Goal: Task Accomplishment & Management: Complete application form

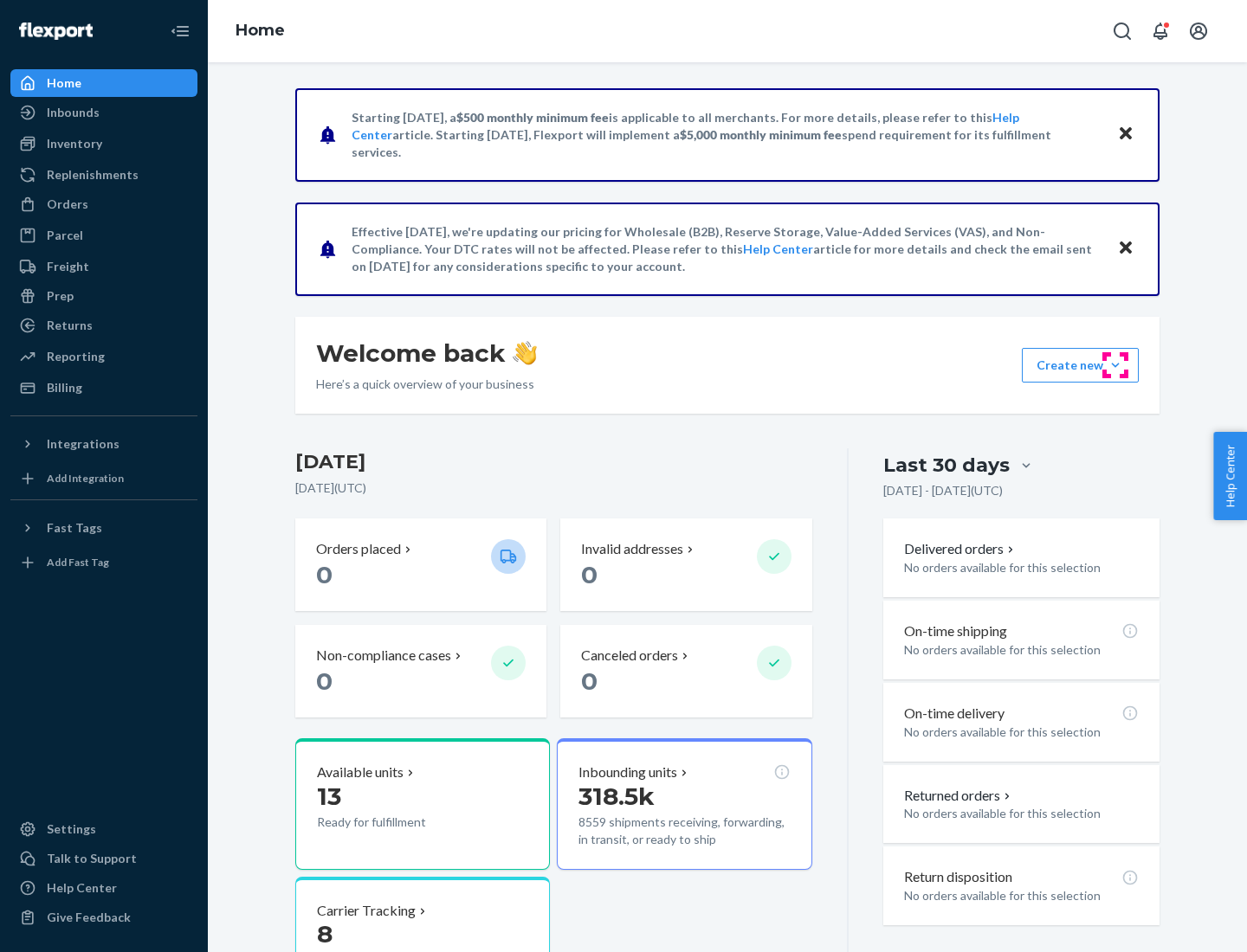
click at [1115, 365] on button "Create new Create new inbound Create new order Create new product" at bounding box center [1079, 365] width 117 height 34
click at [104, 112] on div "Inbounds" at bounding box center [103, 112] width 184 height 24
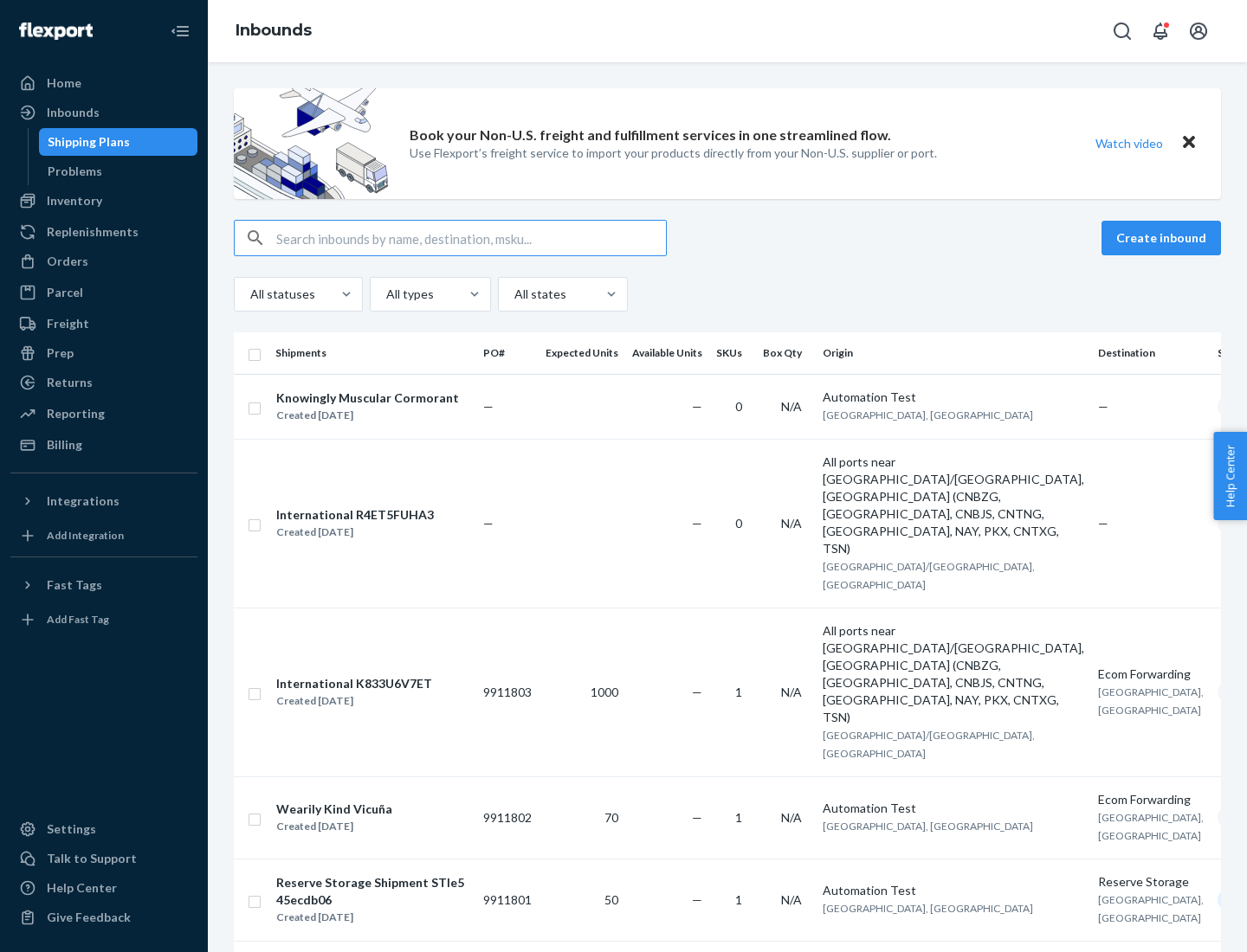
click at [1164, 238] on button "Create inbound" at bounding box center [1161, 238] width 120 height 34
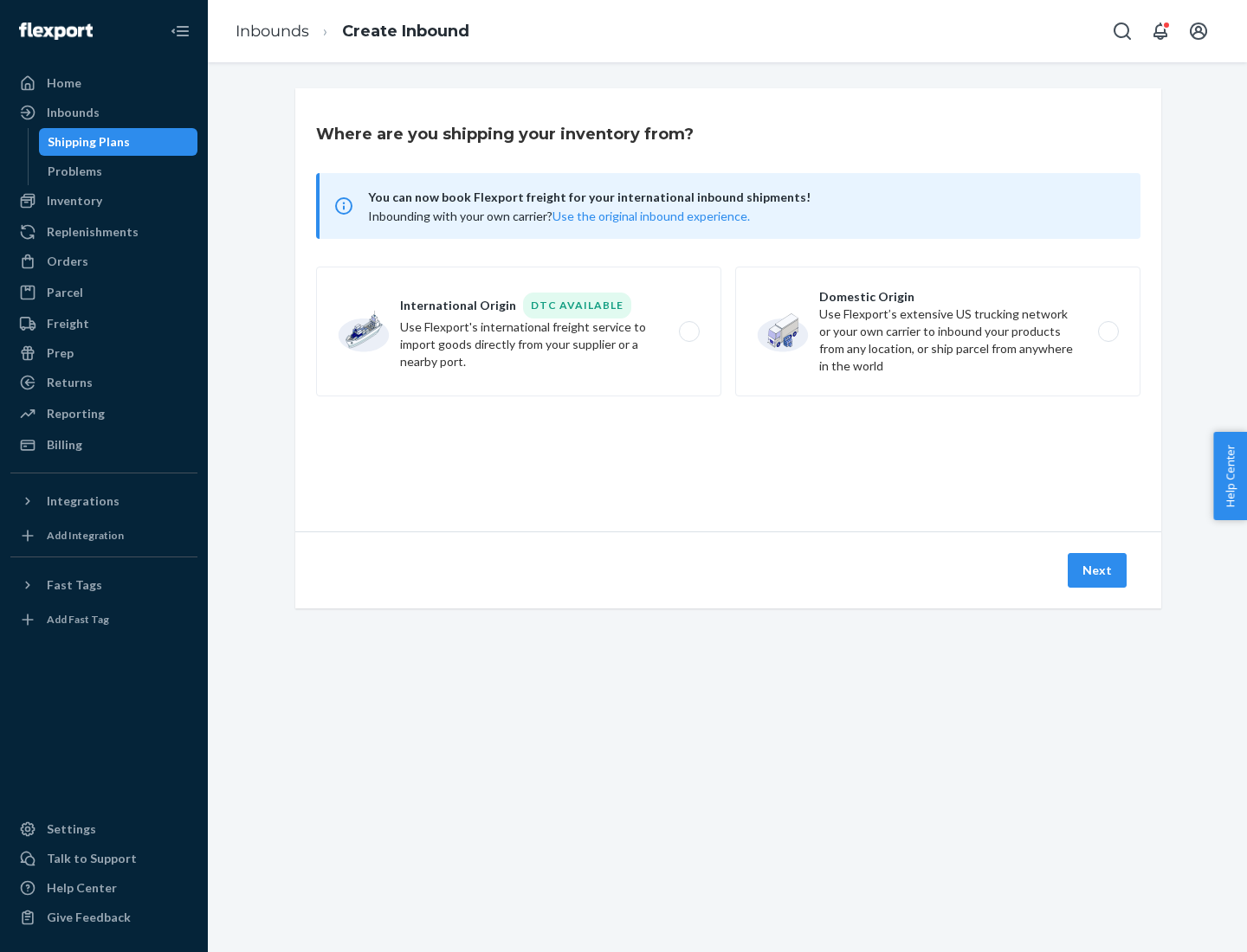
click at [938, 332] on label "Domestic Origin Use Flexport’s extensive US trucking network or your own carrie…" at bounding box center [937, 331] width 405 height 130
click at [1107, 332] on input "Domestic Origin Use Flexport’s extensive US trucking network or your own carrie…" at bounding box center [1113, 332] width 11 height 11
radio input "true"
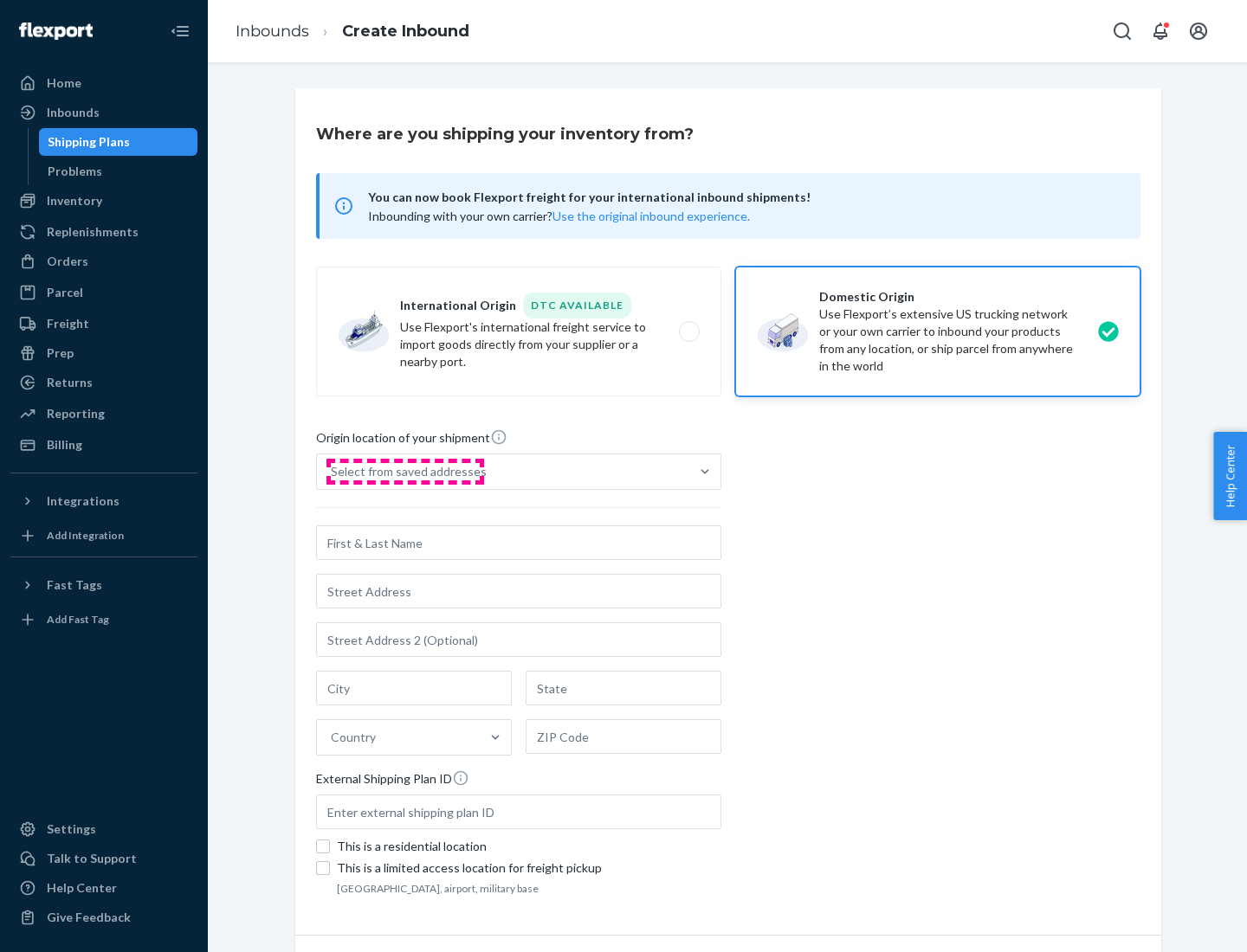
click at [404, 472] on div "Select from saved addresses" at bounding box center [409, 471] width 156 height 17
click at [333, 472] on input "Select from saved addresses" at bounding box center [332, 471] width 2 height 17
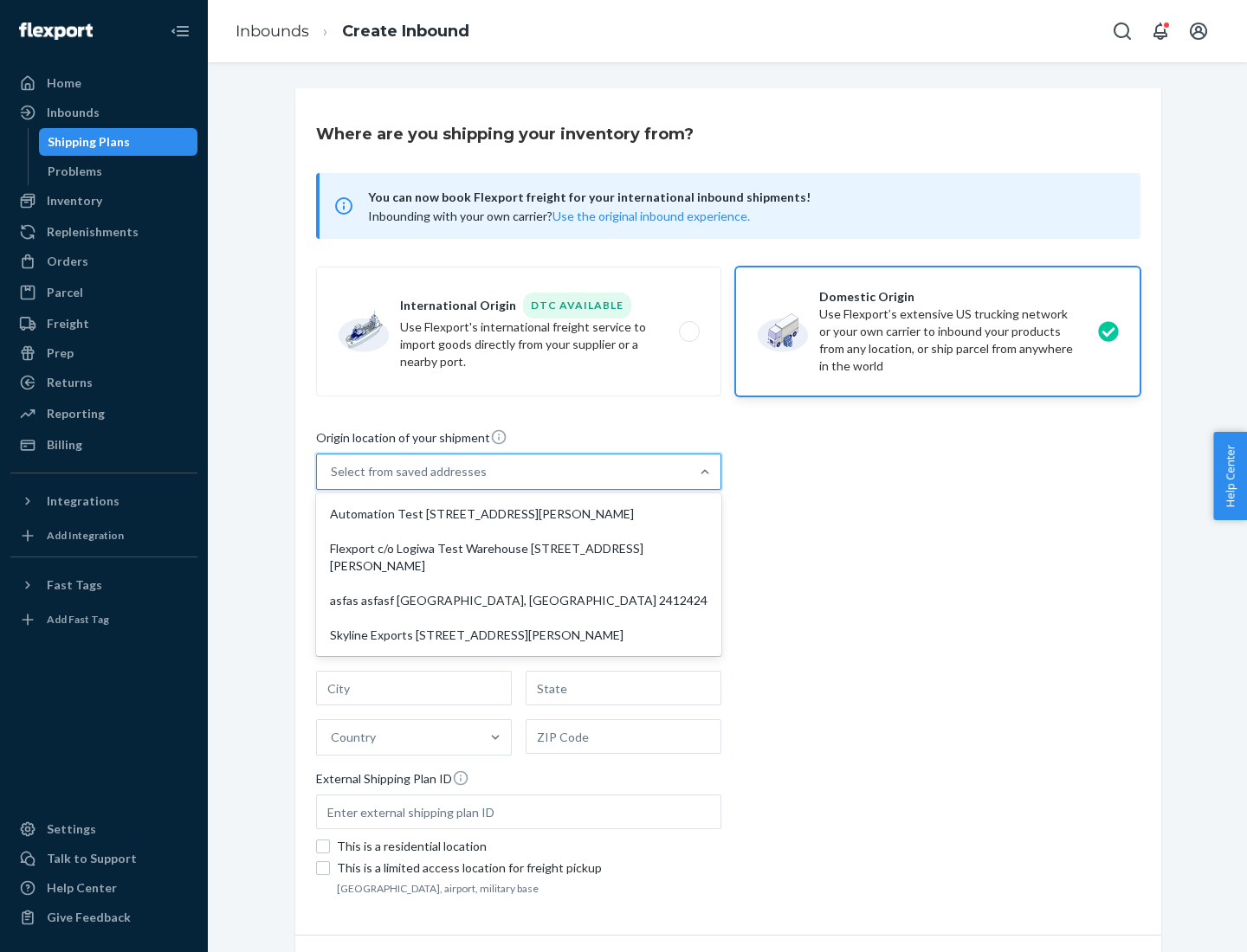
scroll to position [7, 0]
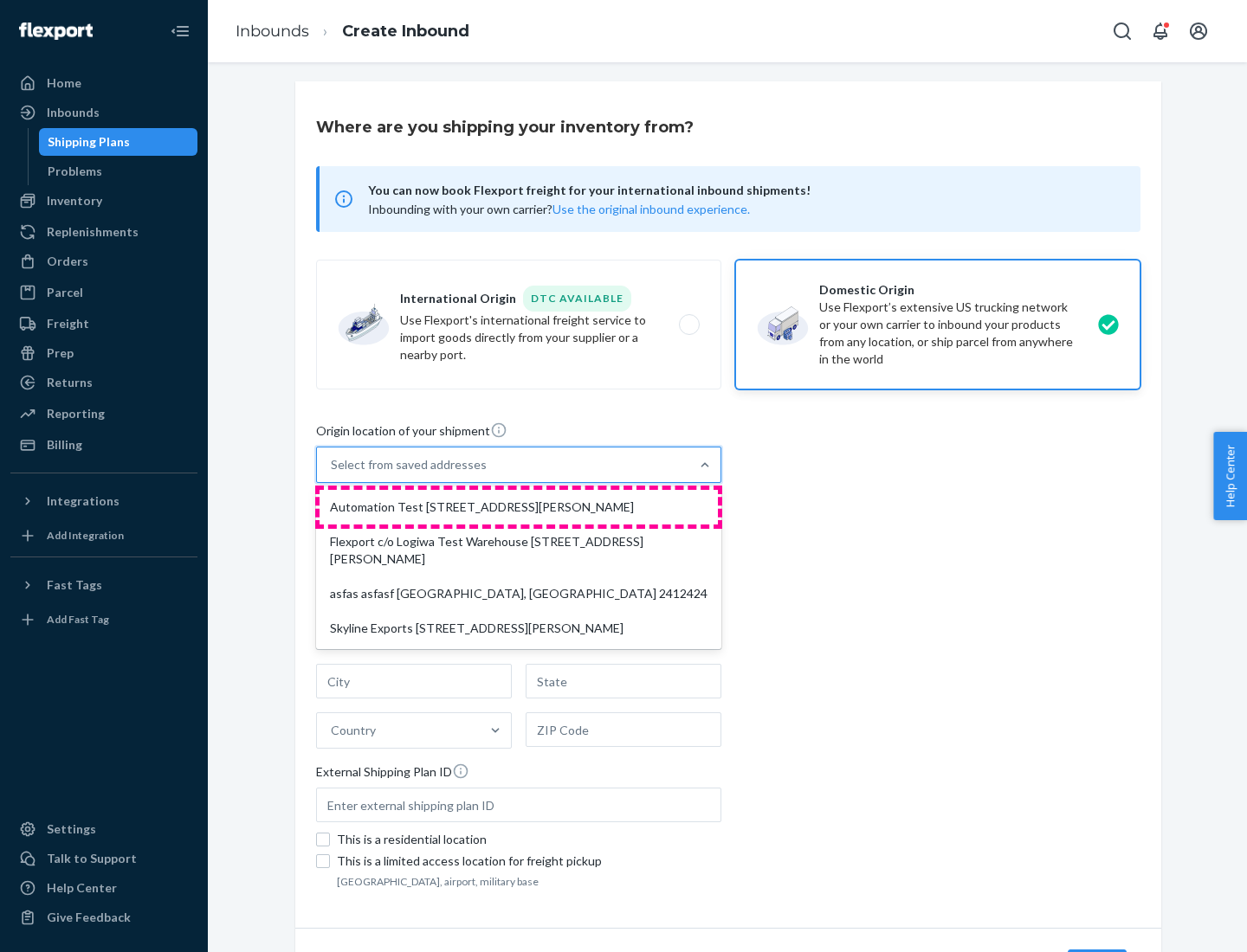
click at [518, 507] on div "Automation Test [STREET_ADDRESS][PERSON_NAME]" at bounding box center [518, 507] width 398 height 34
click at [333, 474] on input "option Automation Test [STREET_ADDRESS][PERSON_NAME] focused, 1 of 4. 4 results…" at bounding box center [332, 464] width 2 height 17
type input "Automation Test"
type input "9th Floor"
type input "[GEOGRAPHIC_DATA]"
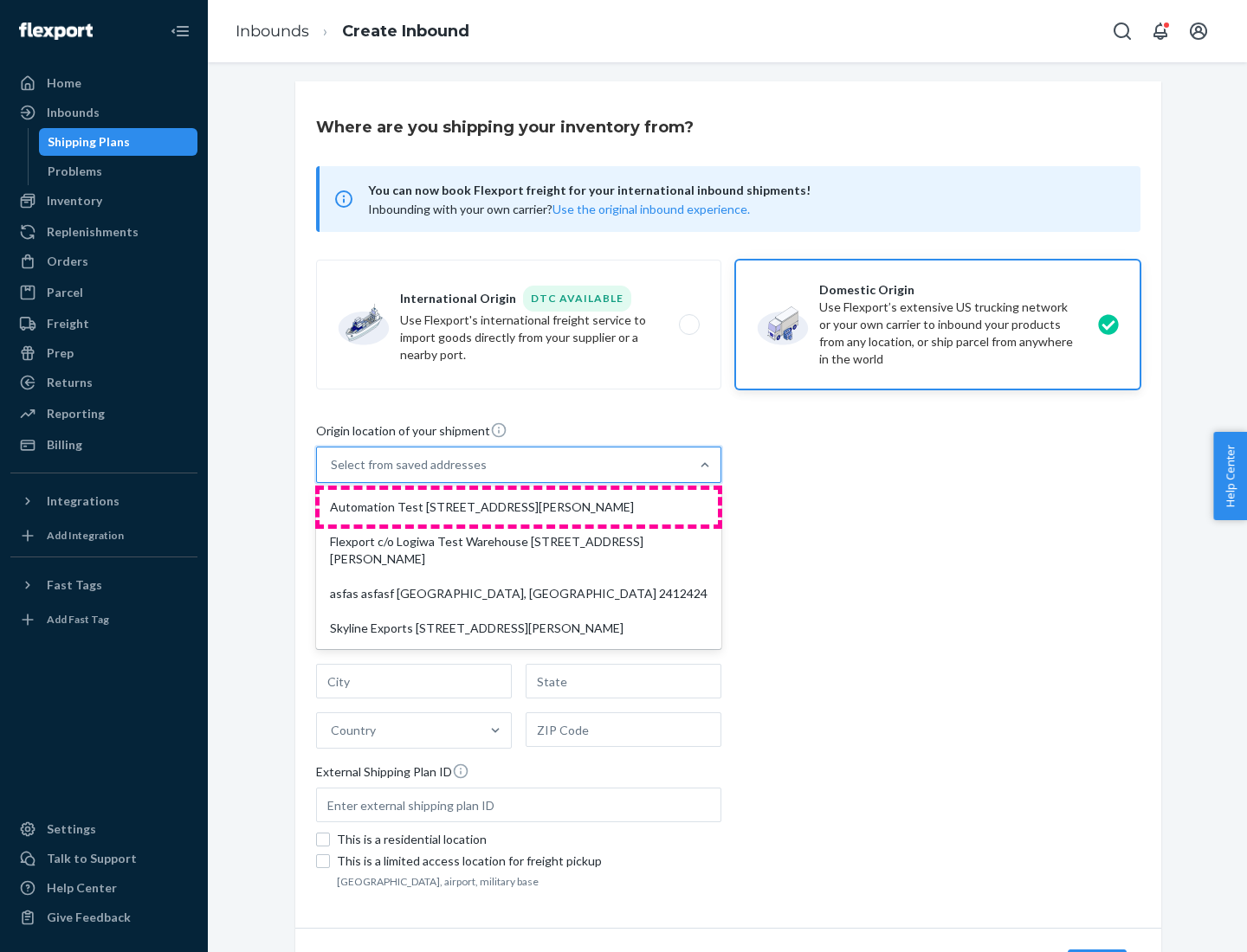
type input "CA"
type input "94104"
type input "[STREET_ADDRESS][PERSON_NAME]"
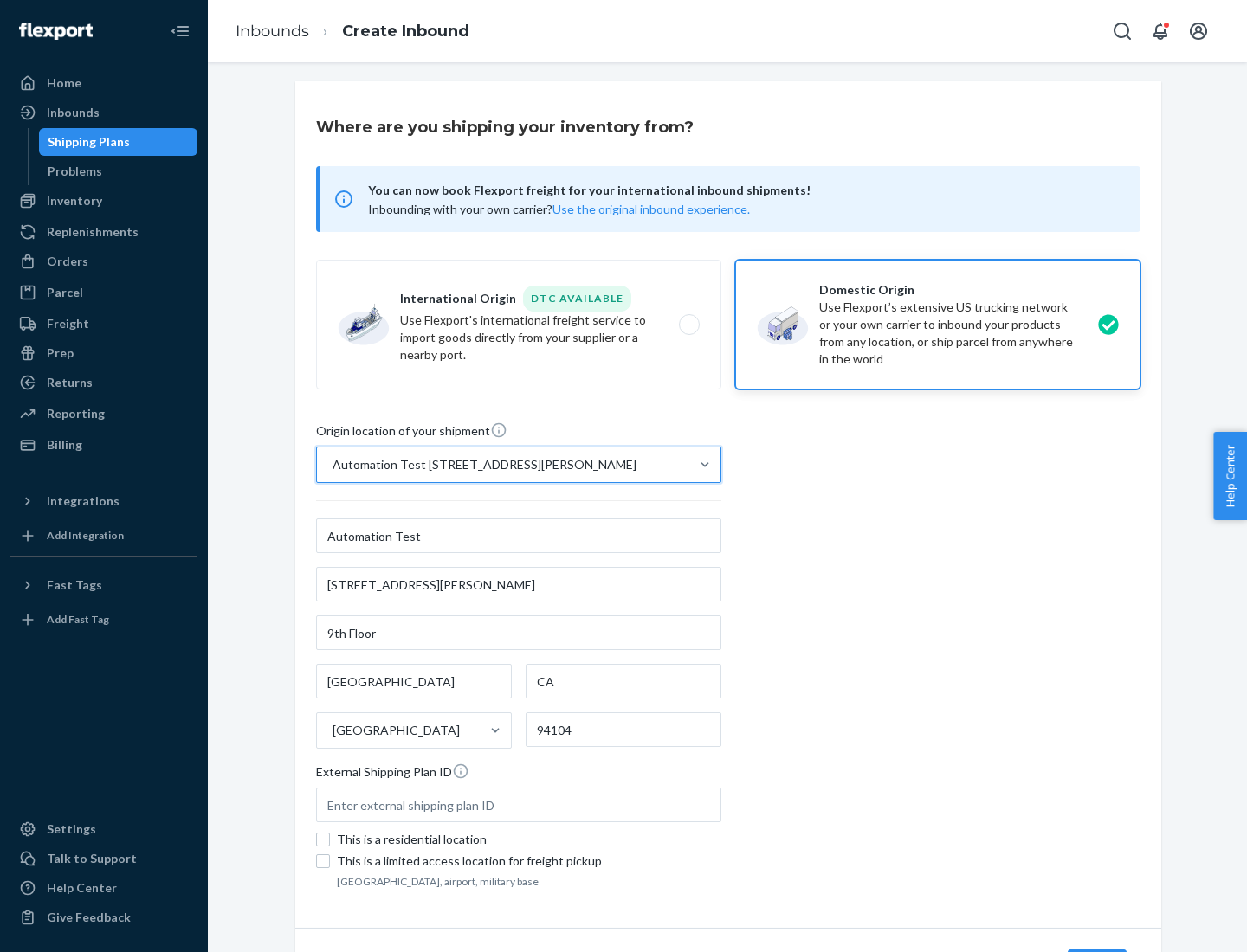
scroll to position [101, 0]
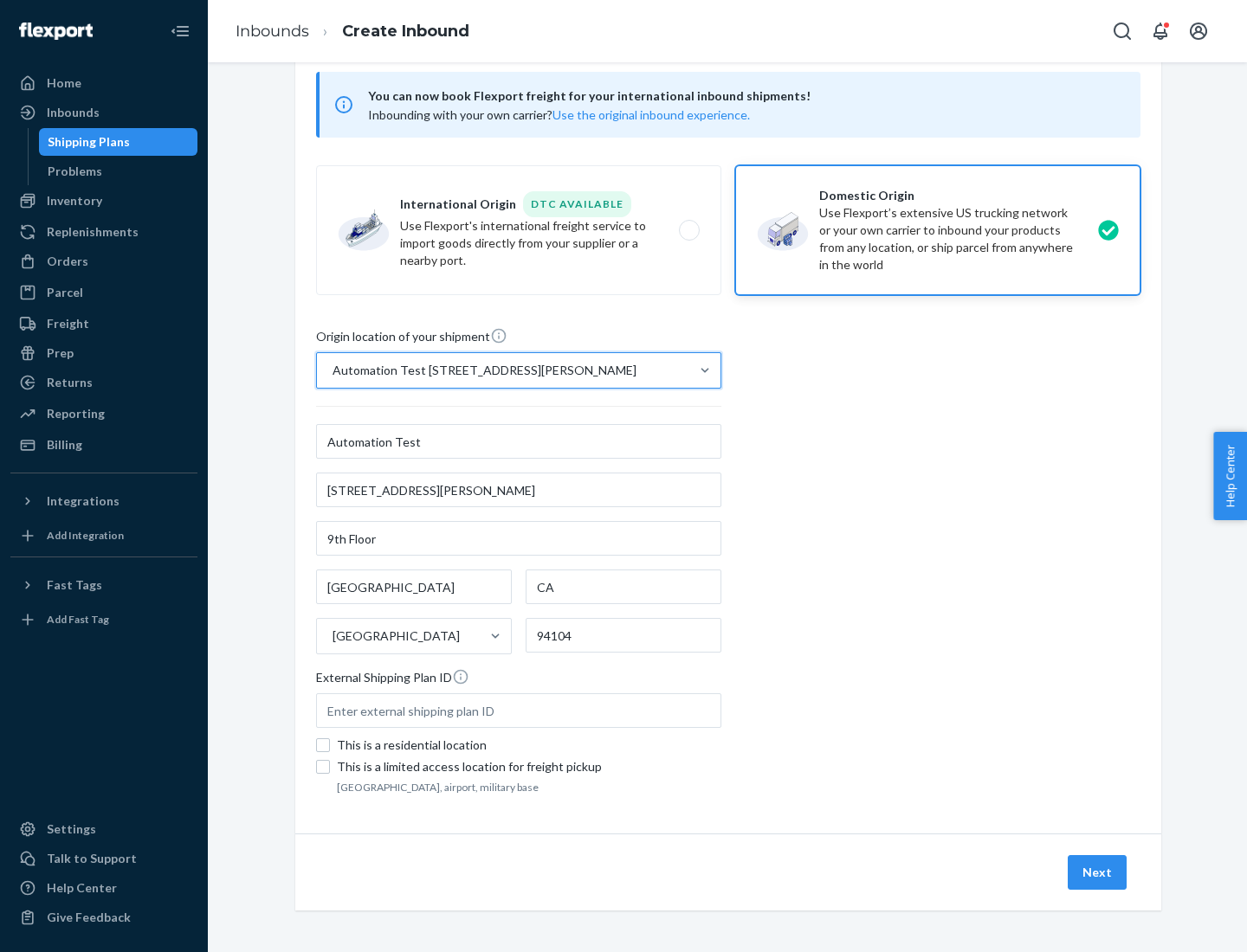
click at [1097, 872] on button "Next" at bounding box center [1097, 872] width 59 height 34
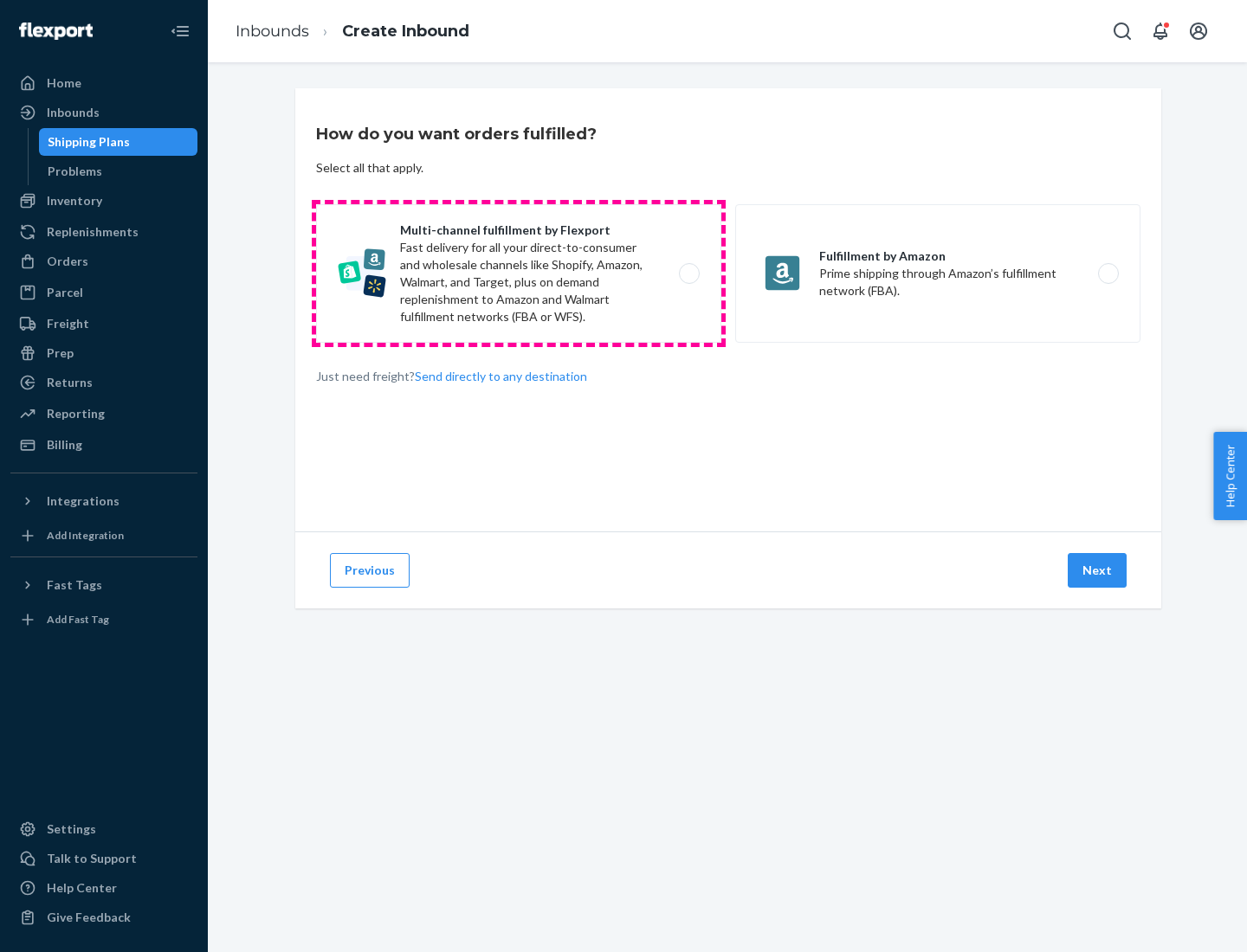
click at [518, 274] on label "Multi-channel fulfillment by Flexport Fast delivery for all your direct-to-cons…" at bounding box center [518, 273] width 405 height 139
click at [689, 274] on input "Multi-channel fulfillment by Flexport Fast delivery for all your direct-to-cons…" at bounding box center [694, 274] width 11 height 11
radio input "true"
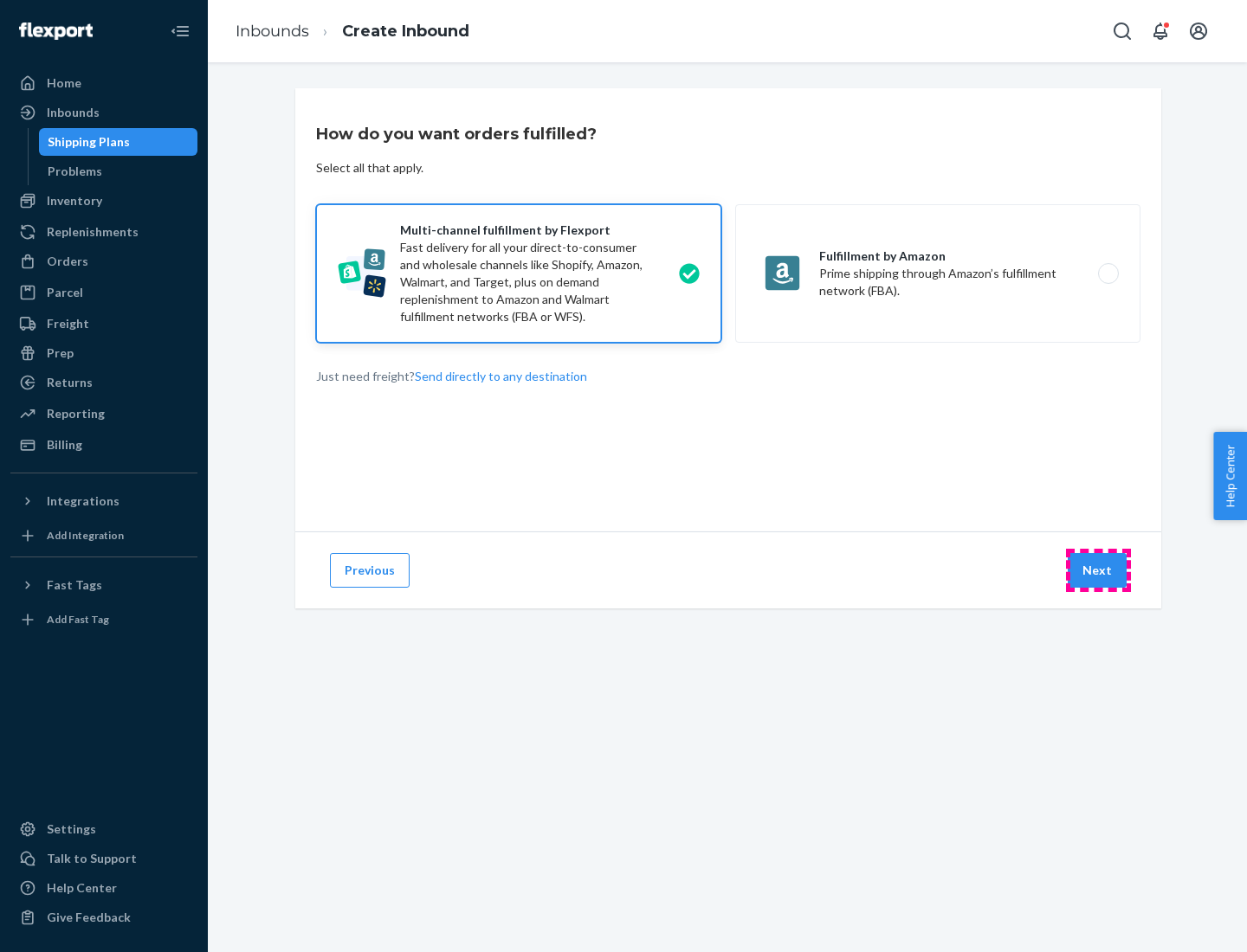
click at [1097, 571] on button "Next" at bounding box center [1097, 570] width 59 height 34
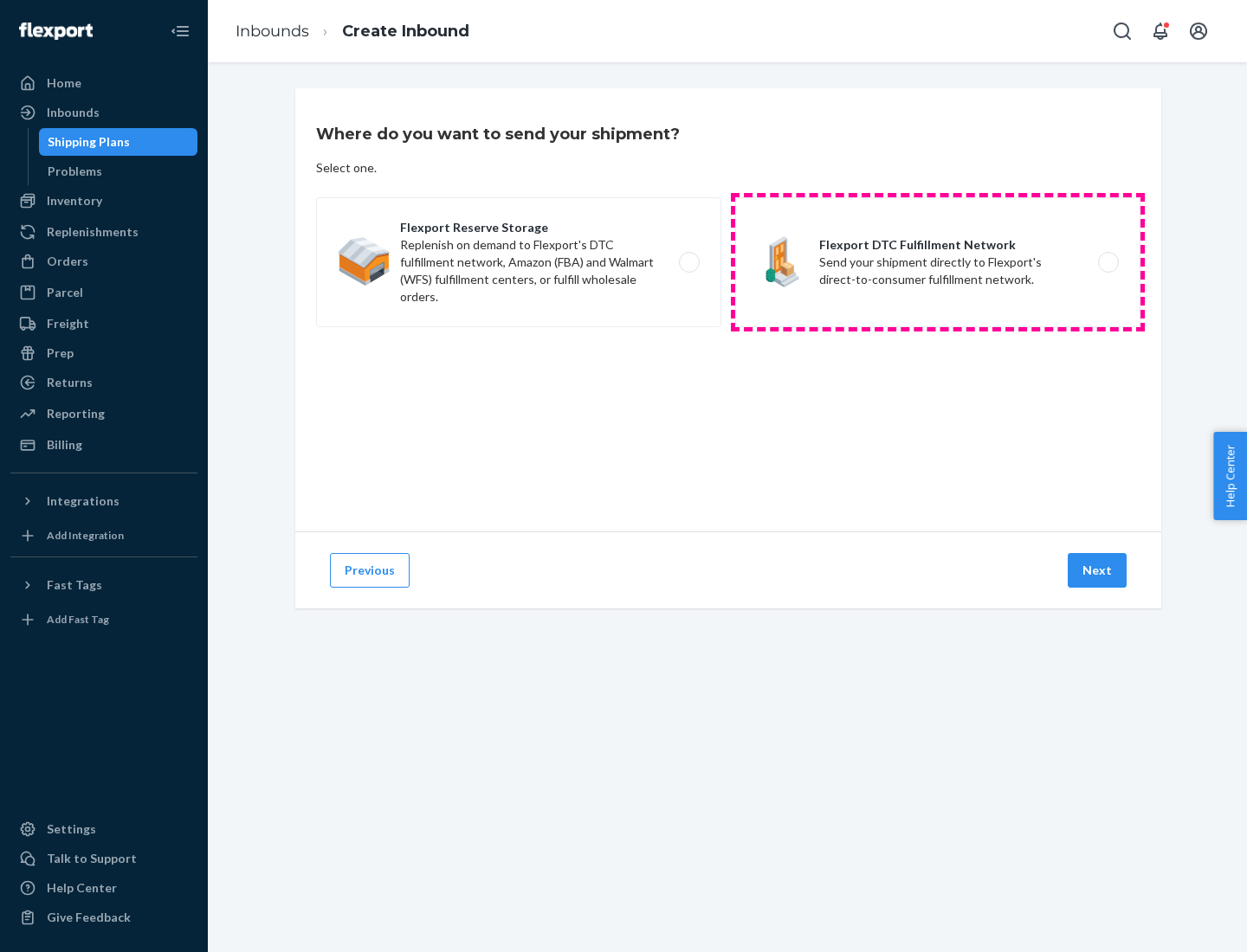
click at [938, 262] on label "Flexport DTC Fulfillment Network Send your shipment directly to Flexport's dire…" at bounding box center [937, 262] width 405 height 130
click at [1107, 262] on input "Flexport DTC Fulfillment Network Send your shipment directly to Flexport's dire…" at bounding box center [1113, 263] width 11 height 11
radio input "true"
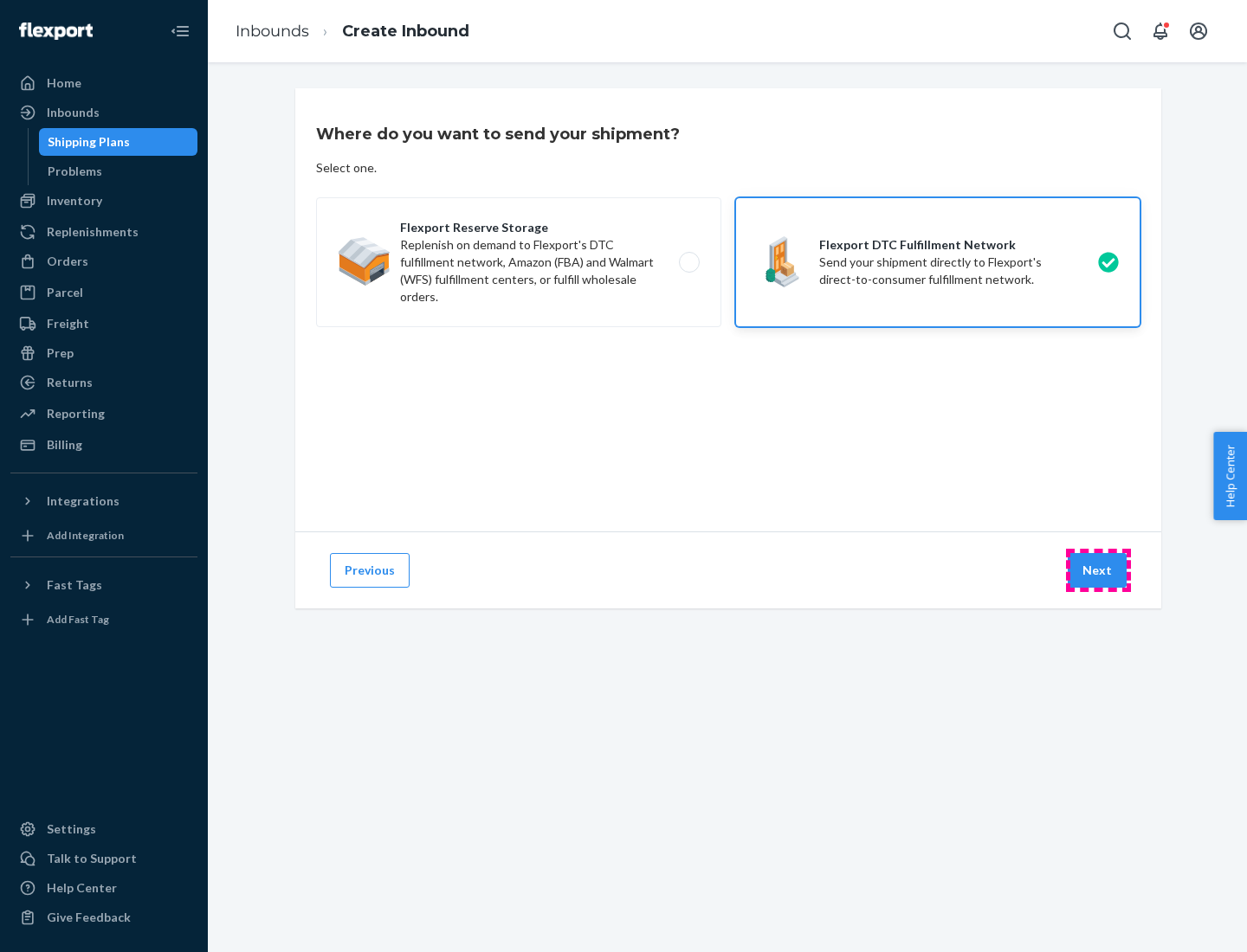
click at [1097, 571] on button "Next" at bounding box center [1097, 570] width 59 height 34
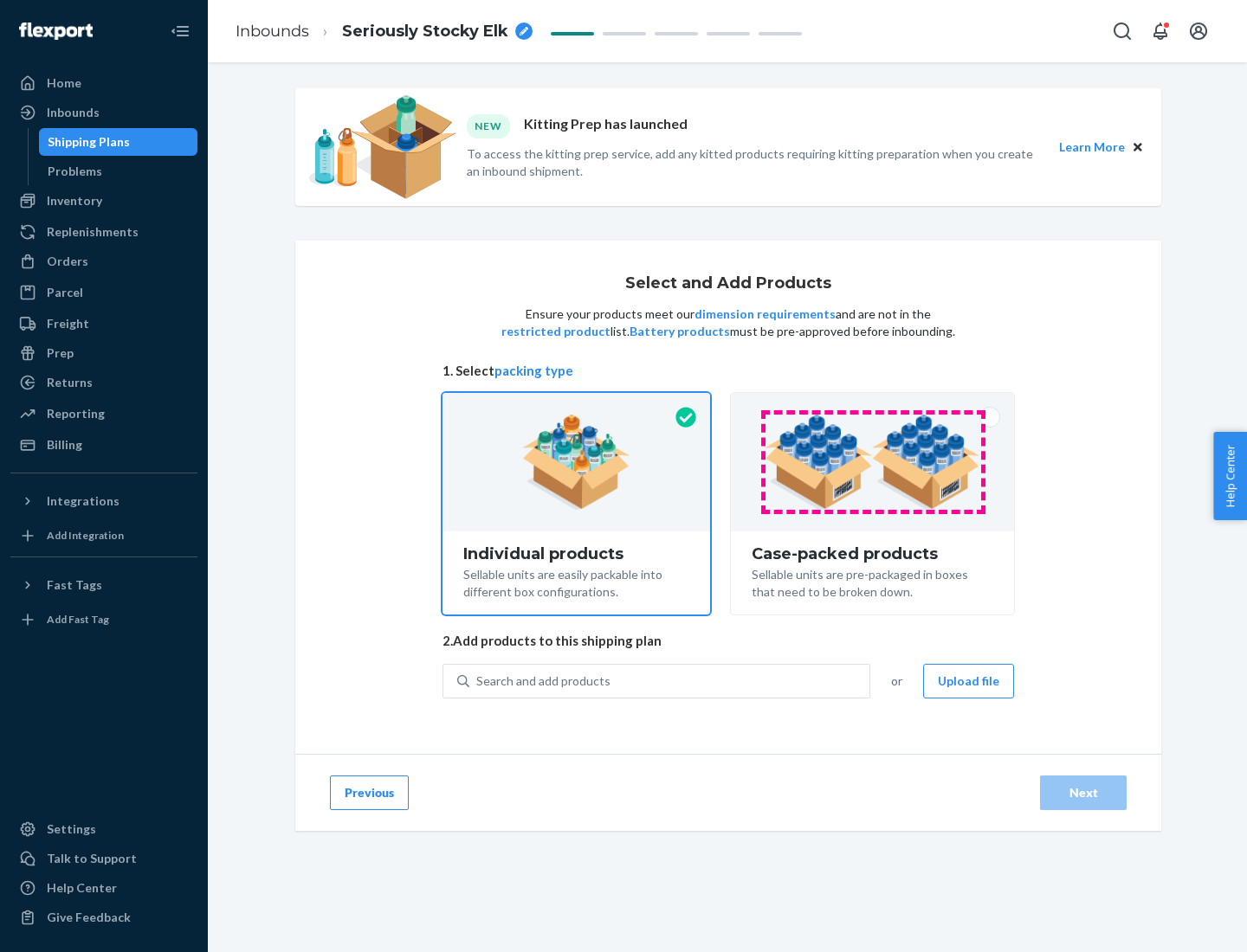
click at [873, 462] on img at bounding box center [873, 462] width 216 height 95
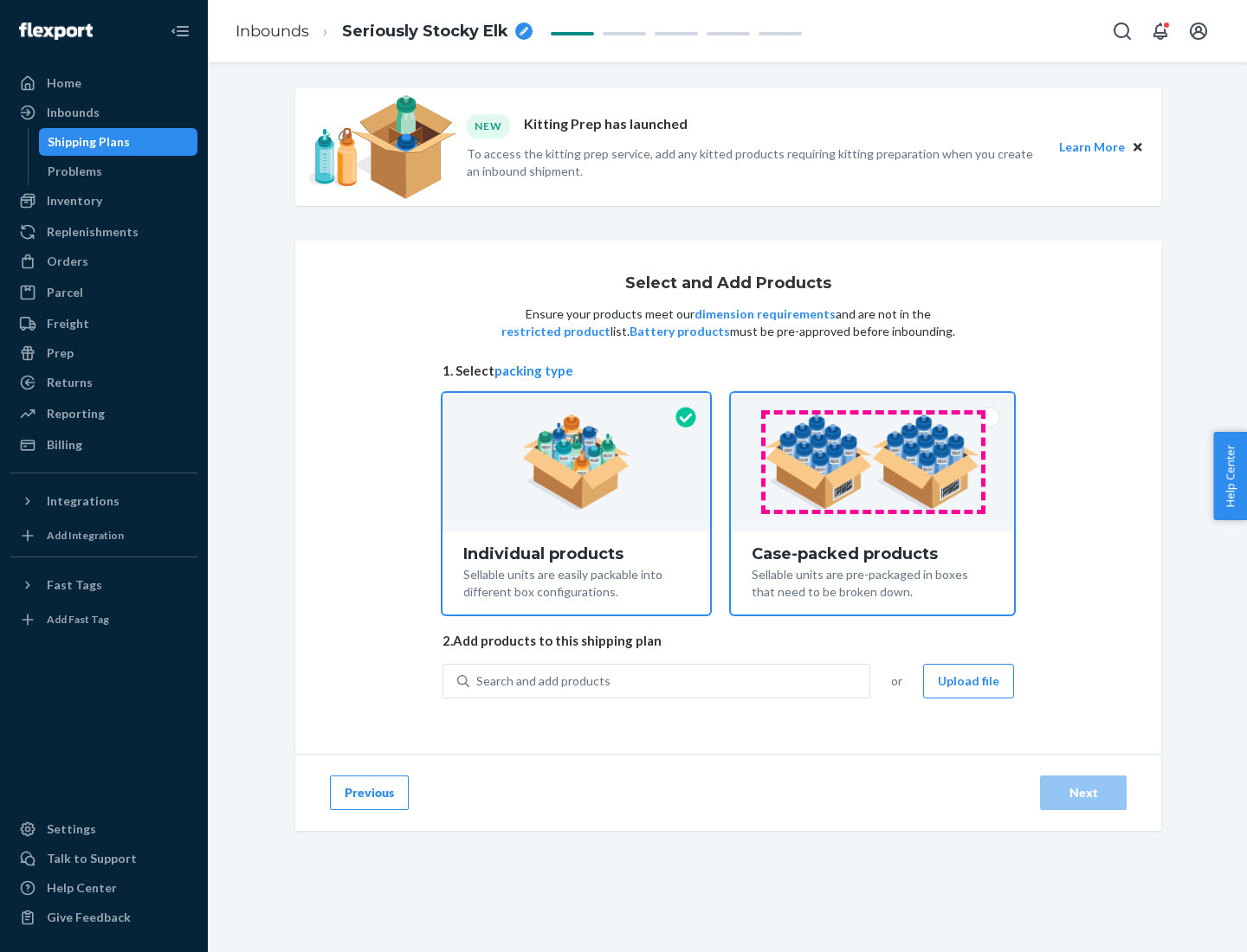
click at [873, 404] on input "Case-packed products Sellable units are pre-packaged in boxes that need to be b…" at bounding box center [872, 399] width 11 height 11
radio input "true"
radio input "false"
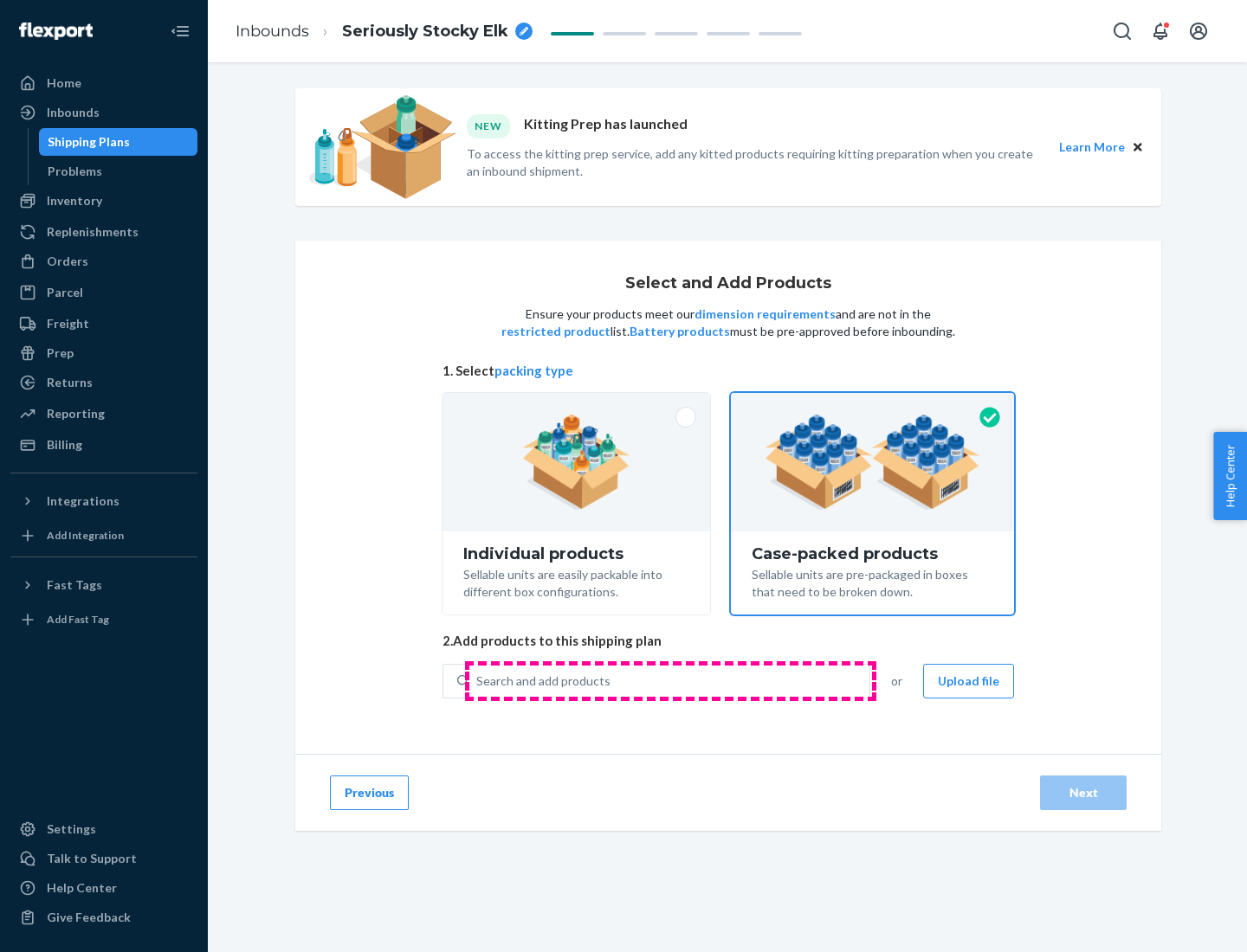
click at [670, 680] on div "Search and add products" at bounding box center [669, 681] width 400 height 31
click at [478, 680] on input "Search and add products" at bounding box center [477, 680] width 2 height 17
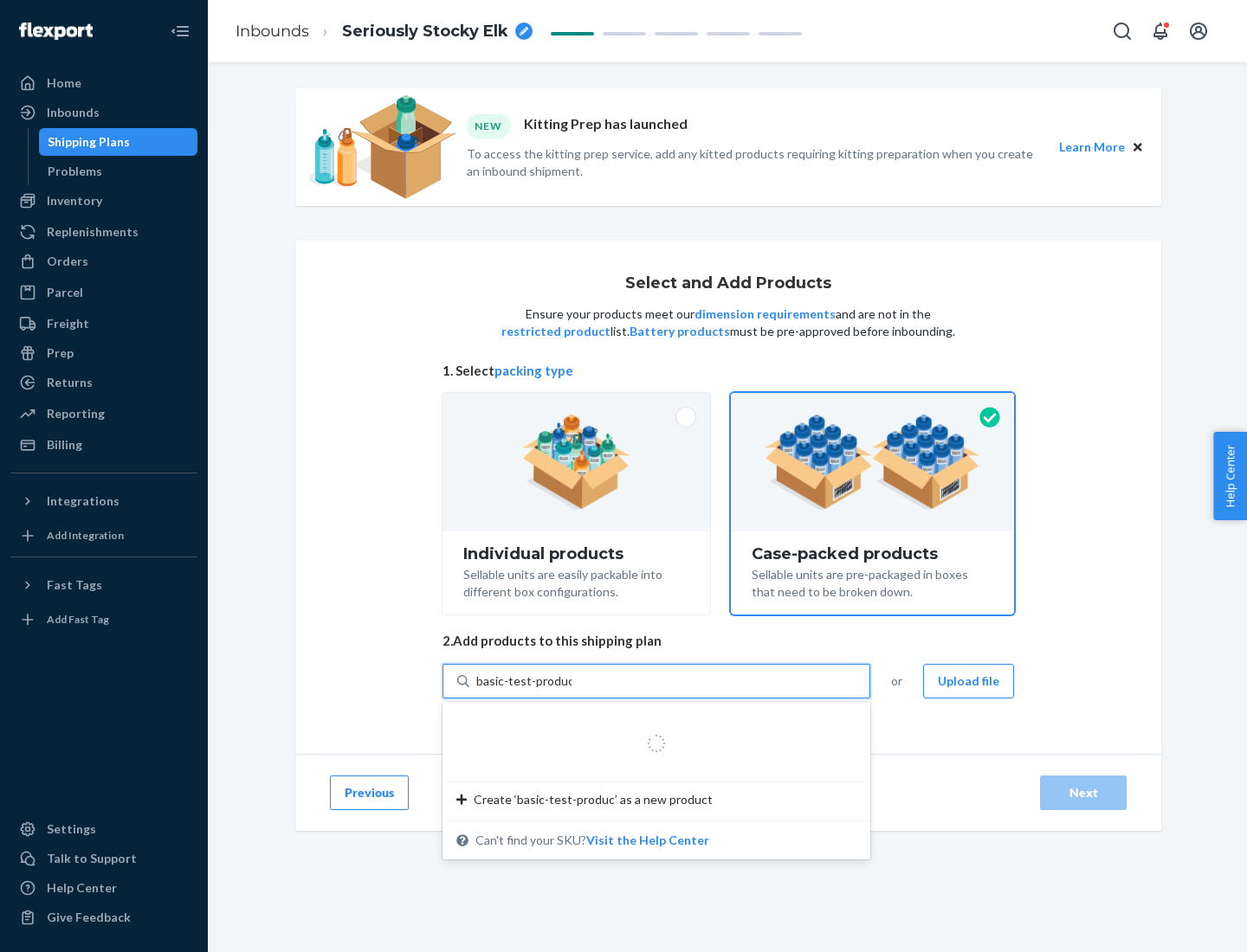
type input "basic-test-product-1"
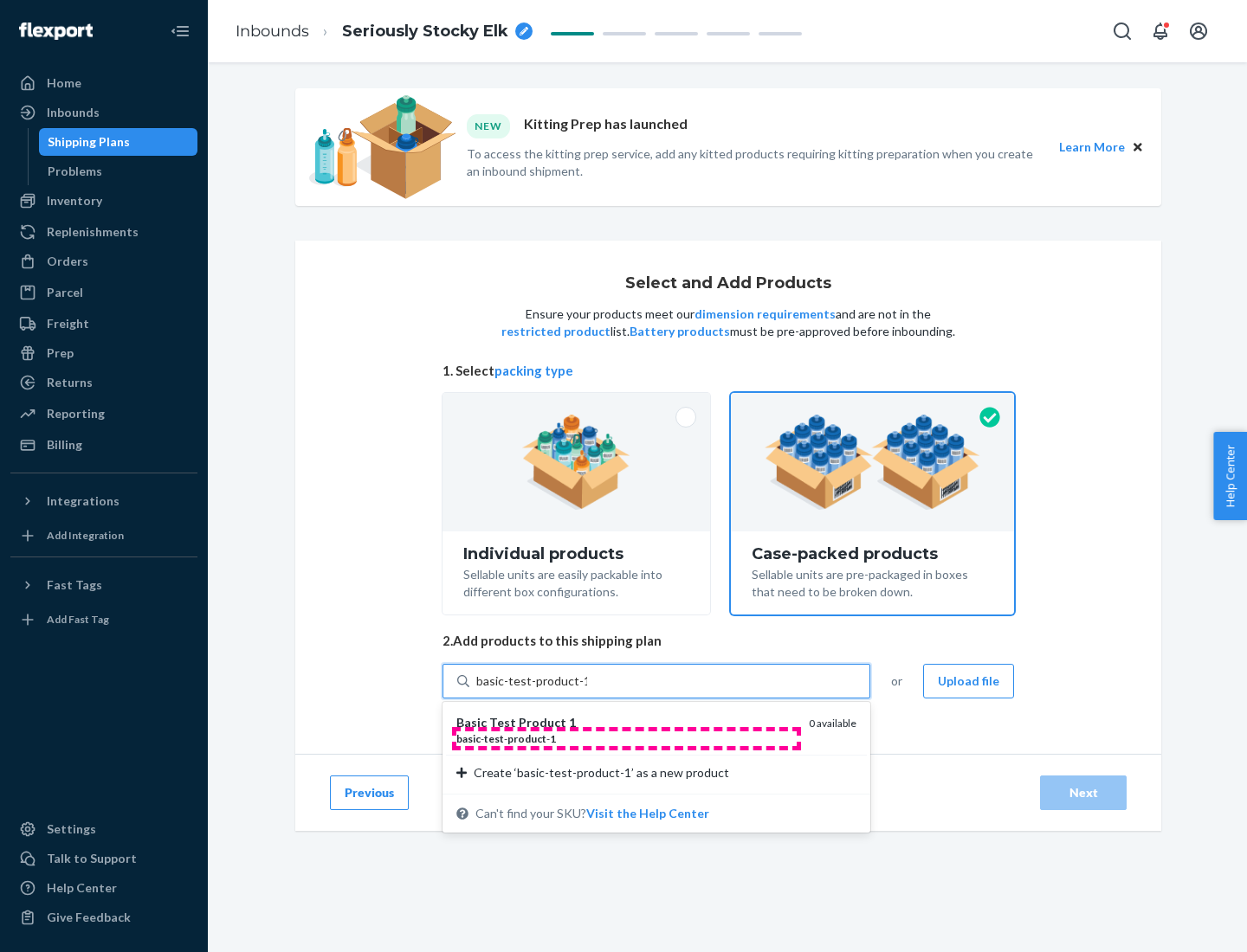
click at [626, 738] on div "basic - test - product - 1" at bounding box center [625, 738] width 339 height 14
click at [587, 689] on input "basic-test-product-1" at bounding box center [531, 680] width 111 height 17
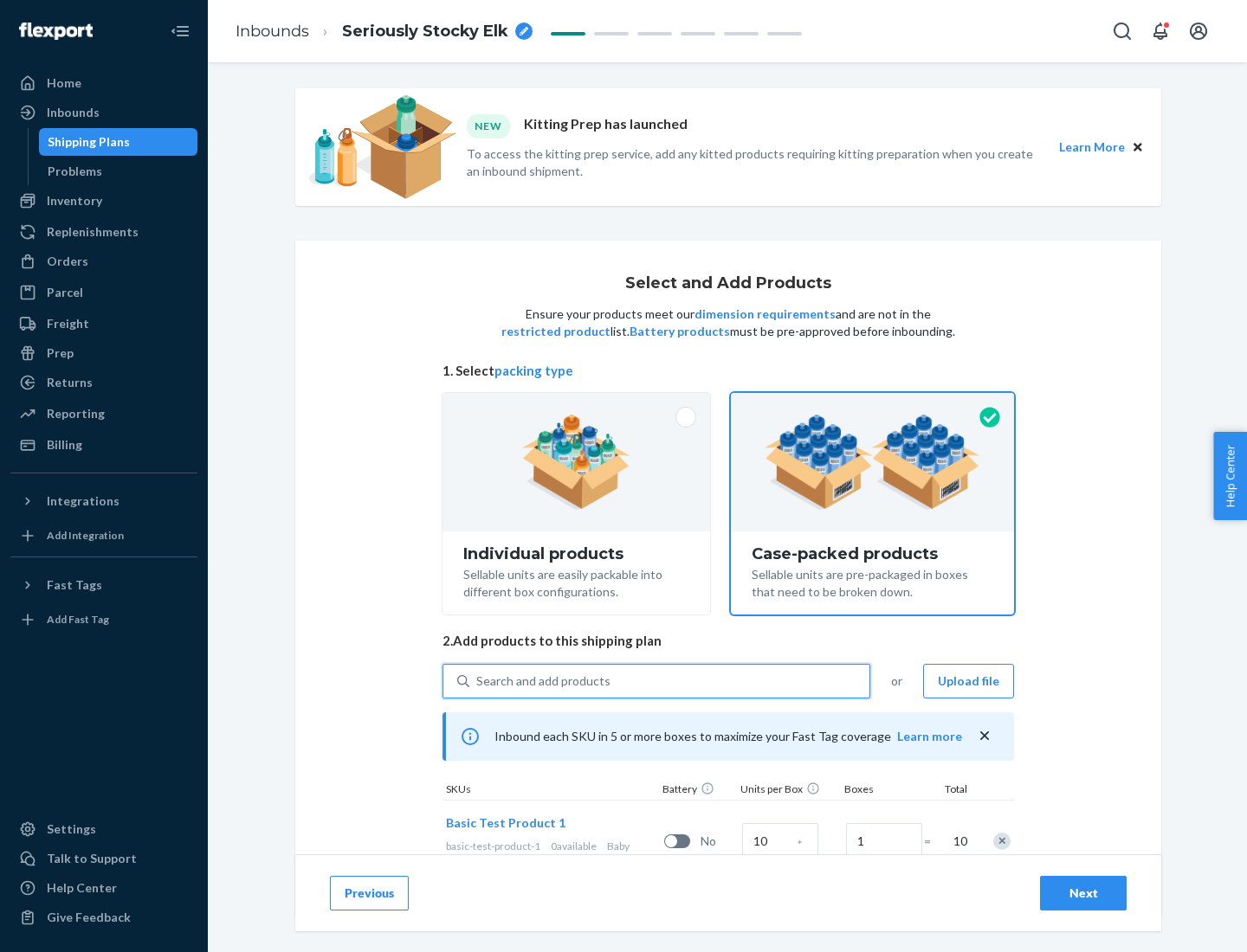
scroll to position [63, 0]
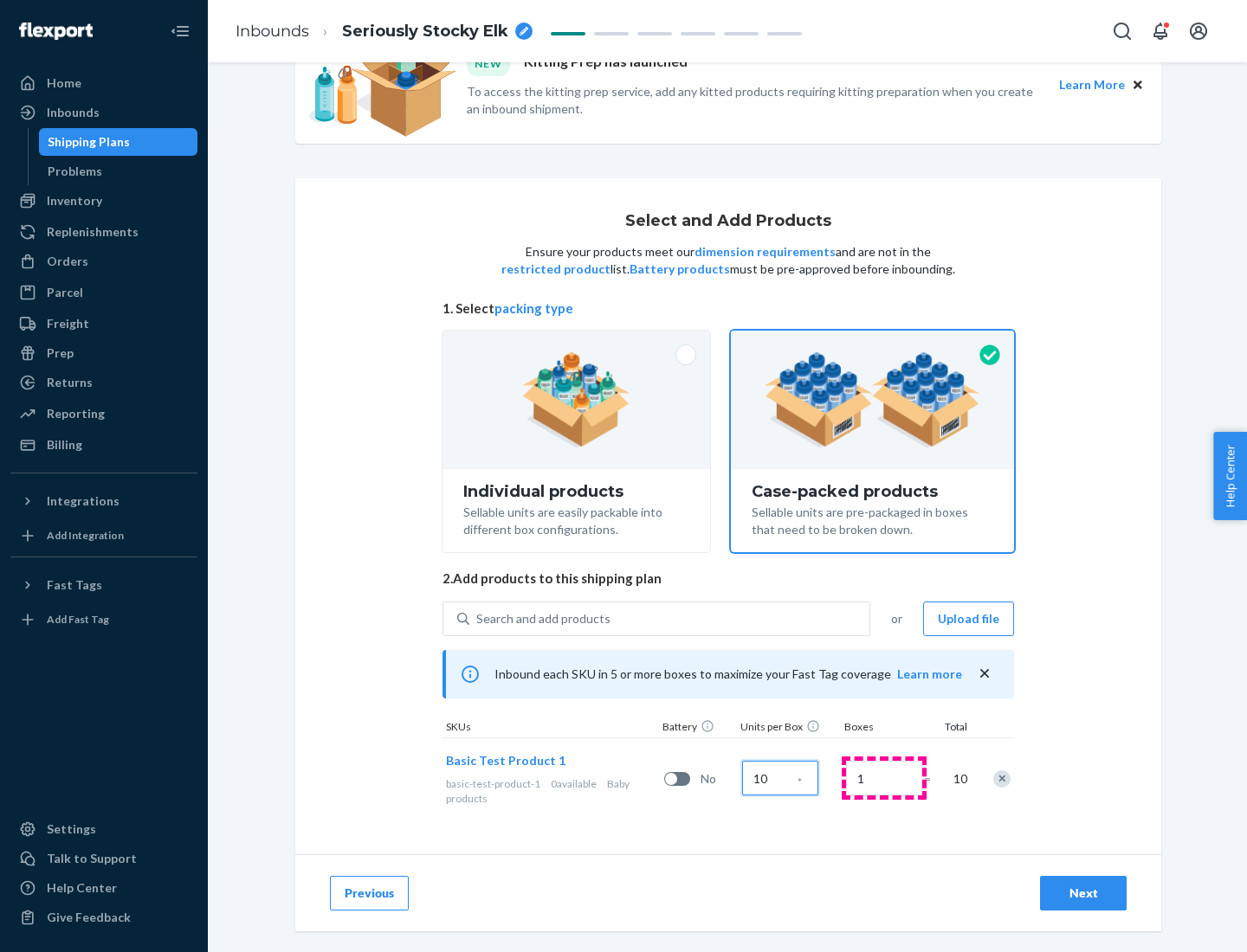
type input "10"
type input "7"
click at [1083, 893] on div "Next" at bounding box center [1083, 892] width 57 height 17
radio input "true"
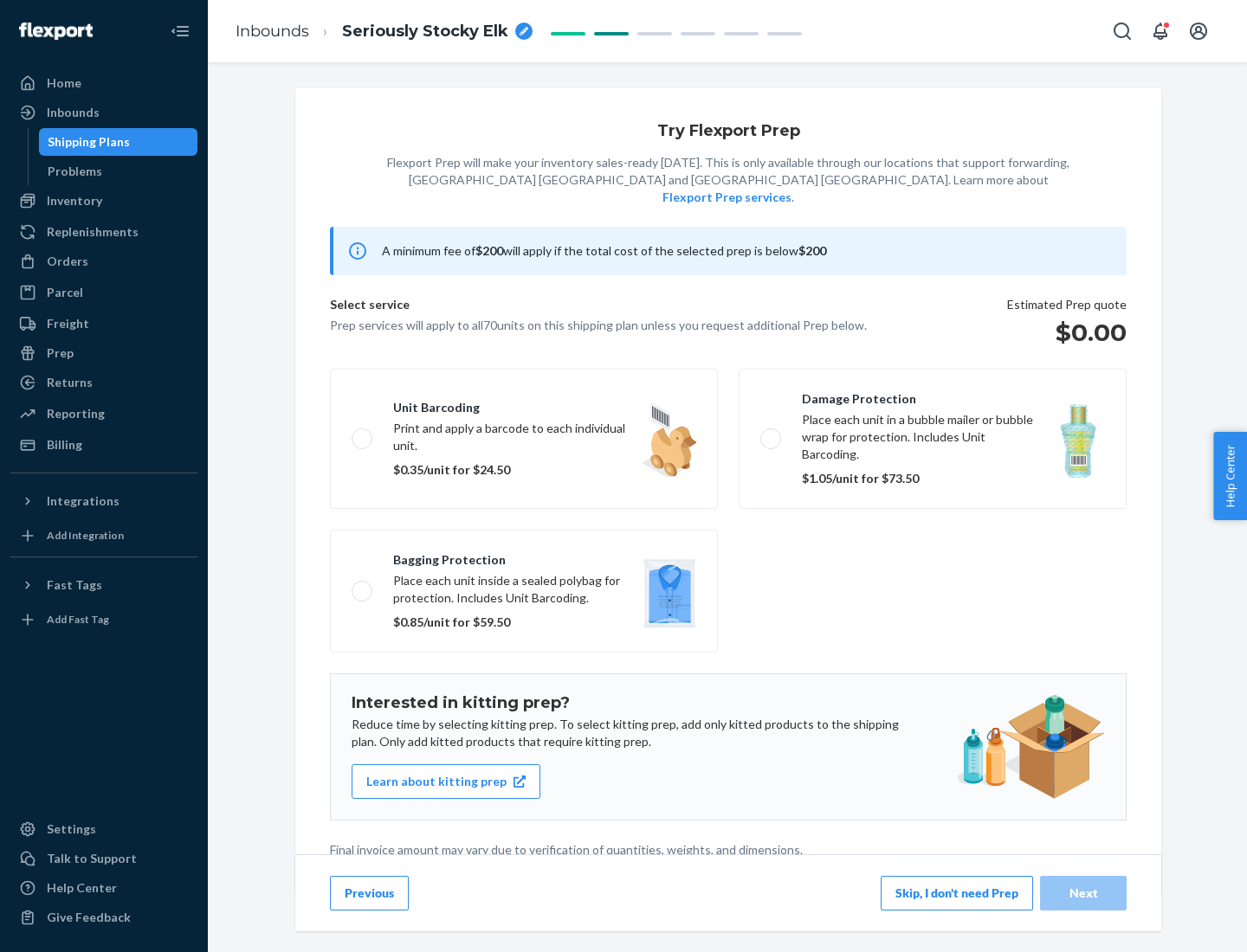
scroll to position [5, 0]
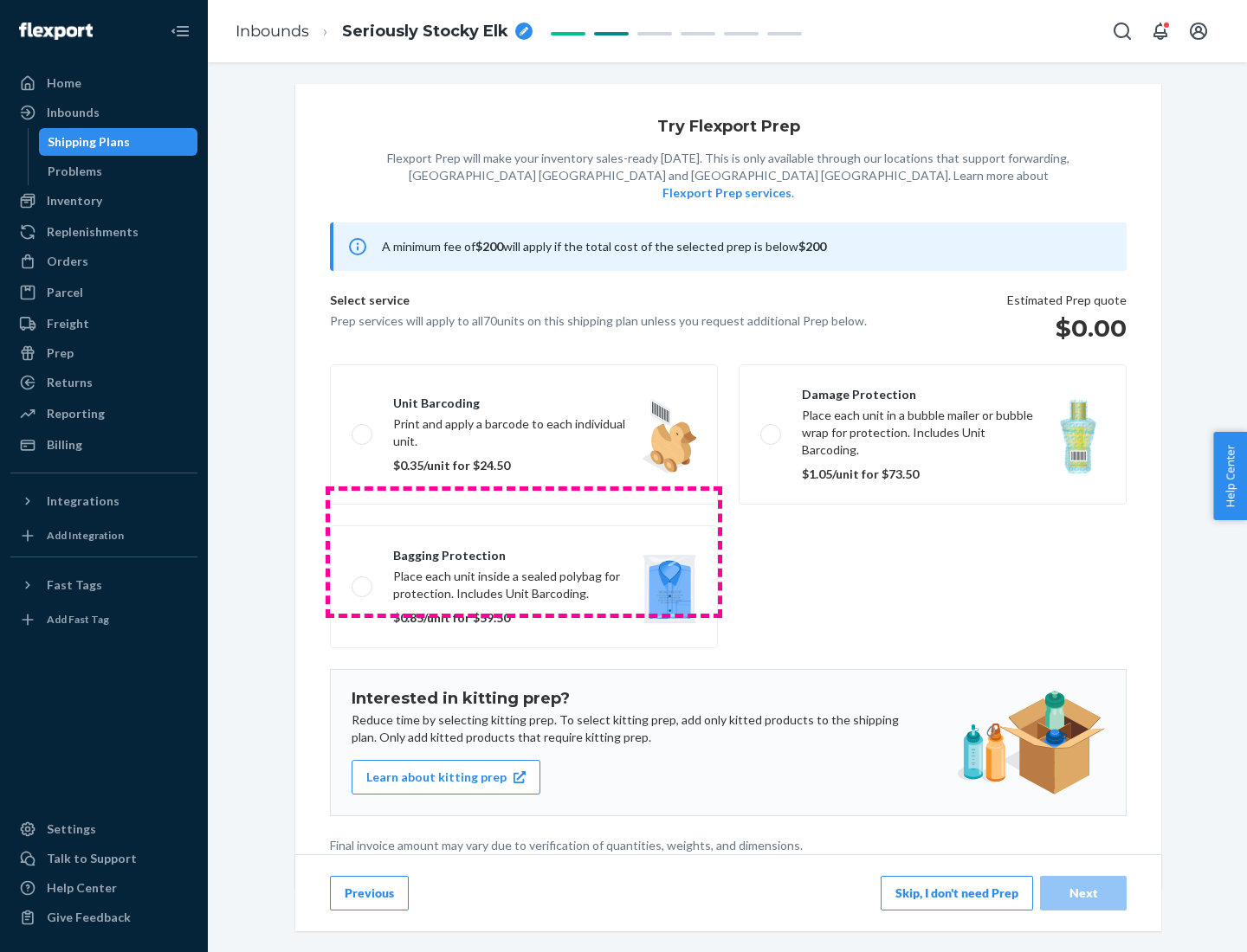
click at [524, 552] on label "Bagging protection Place each unit inside a sealed polybag for protection. Incl…" at bounding box center [524, 587] width 388 height 123
click at [362, 581] on input "Bagging protection Place each unit inside a sealed polybag for protection. Incl…" at bounding box center [357, 586] width 11 height 11
checkbox input "true"
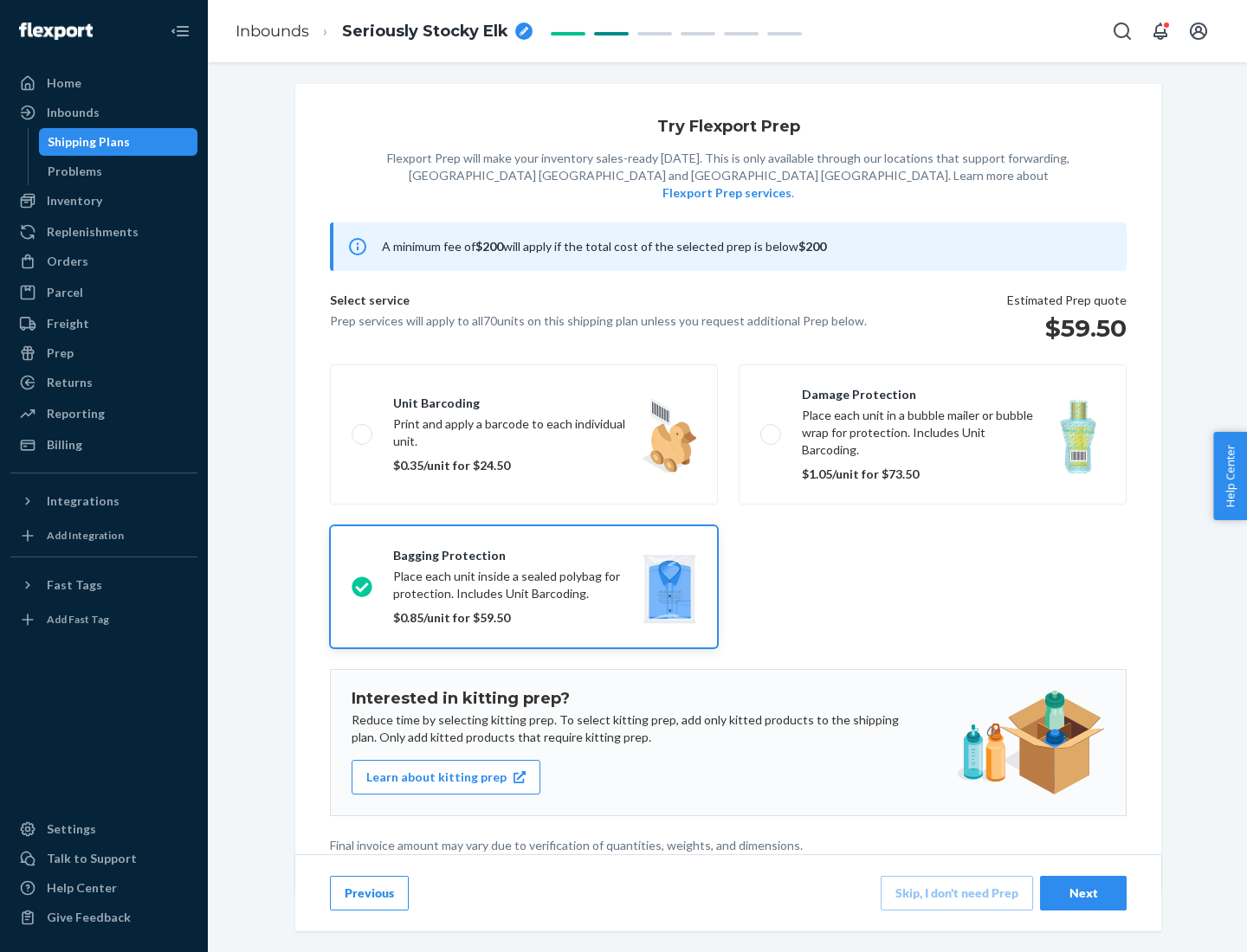
click at [1083, 892] on div "Next" at bounding box center [1083, 892] width 57 height 17
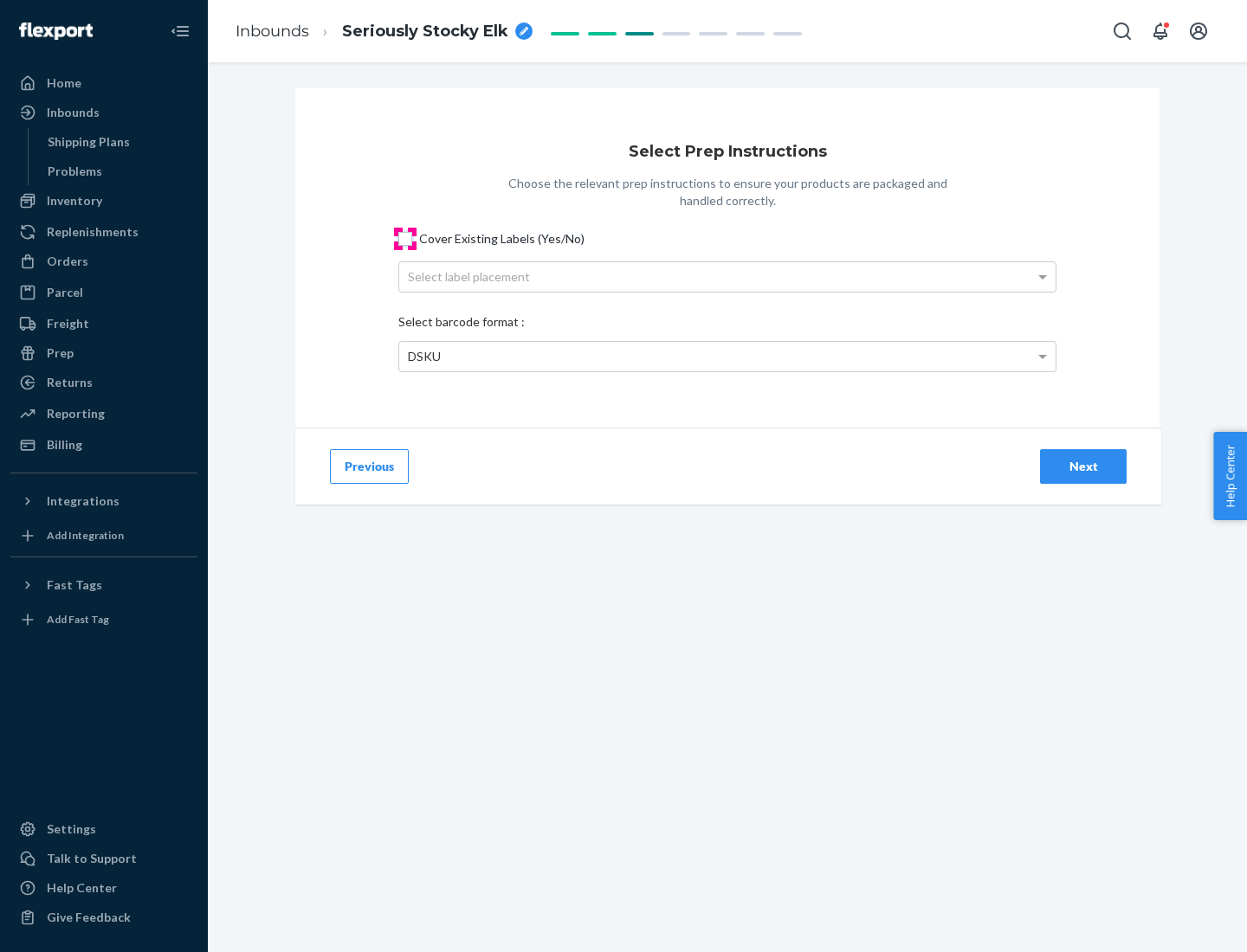
click at [405, 238] on input "Cover Existing Labels (Yes/No)" at bounding box center [404, 238] width 14 height 14
checkbox input "true"
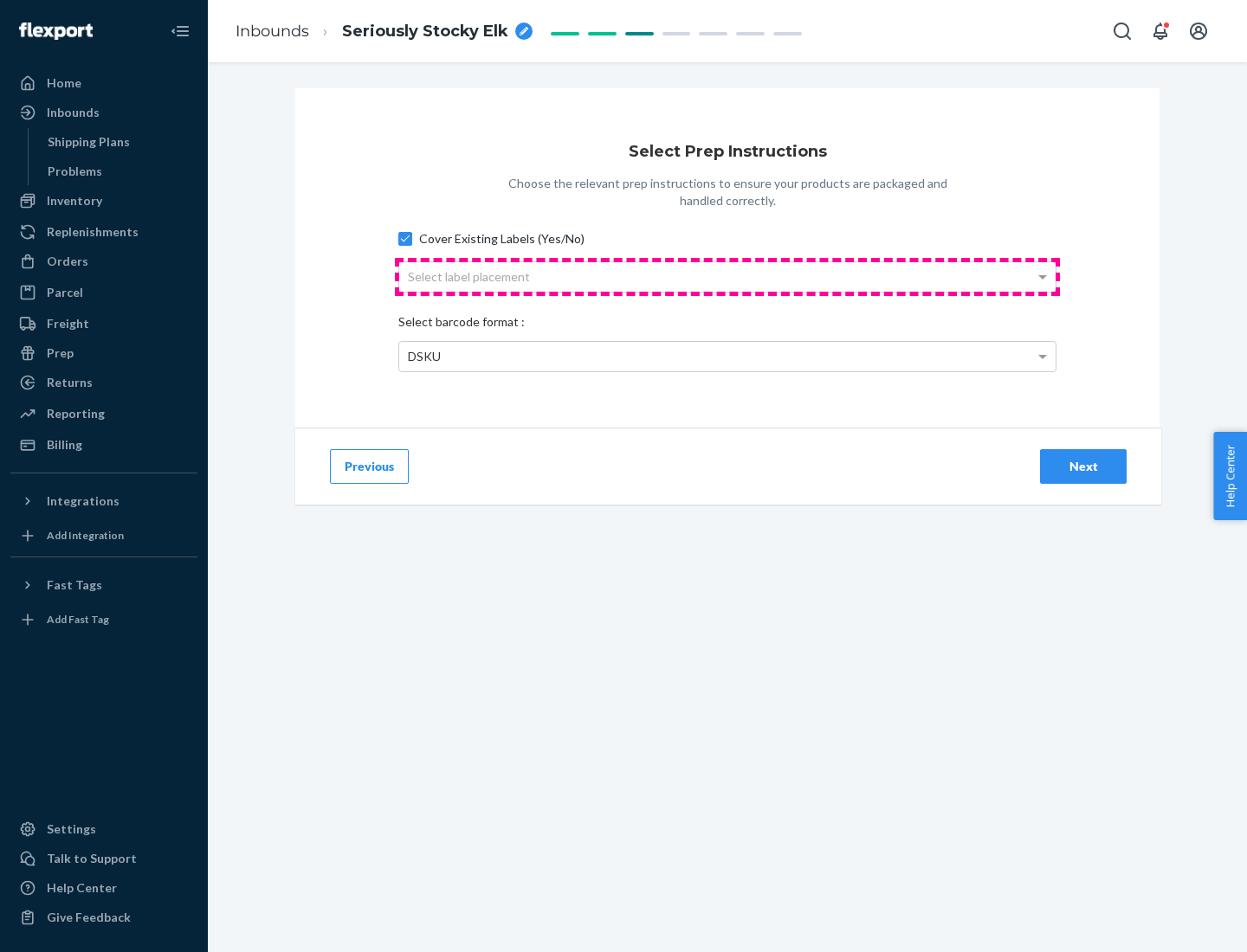
click at [727, 276] on div "Select label placement" at bounding box center [727, 276] width 656 height 29
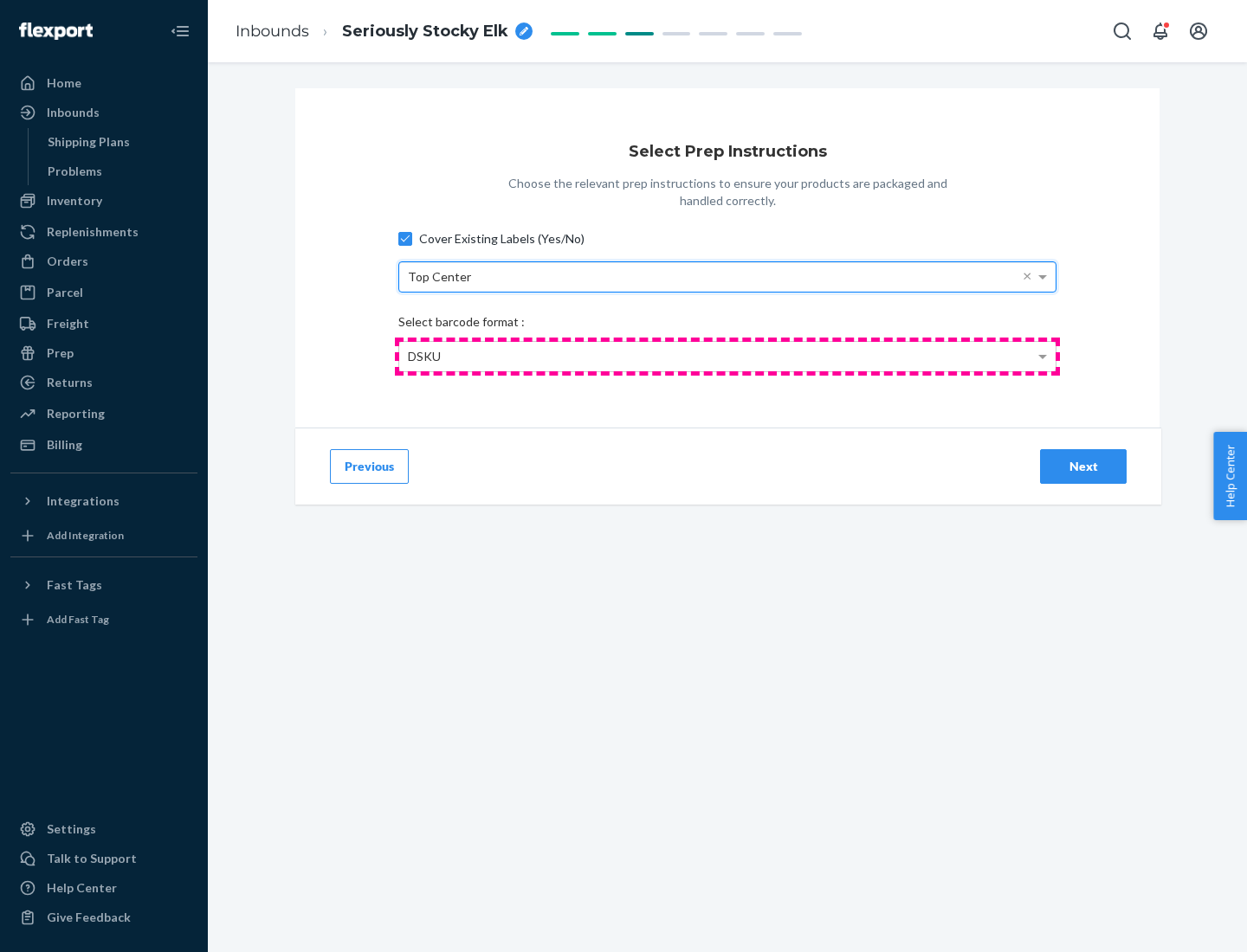
click at [727, 356] on div "DSKU" at bounding box center [727, 356] width 656 height 29
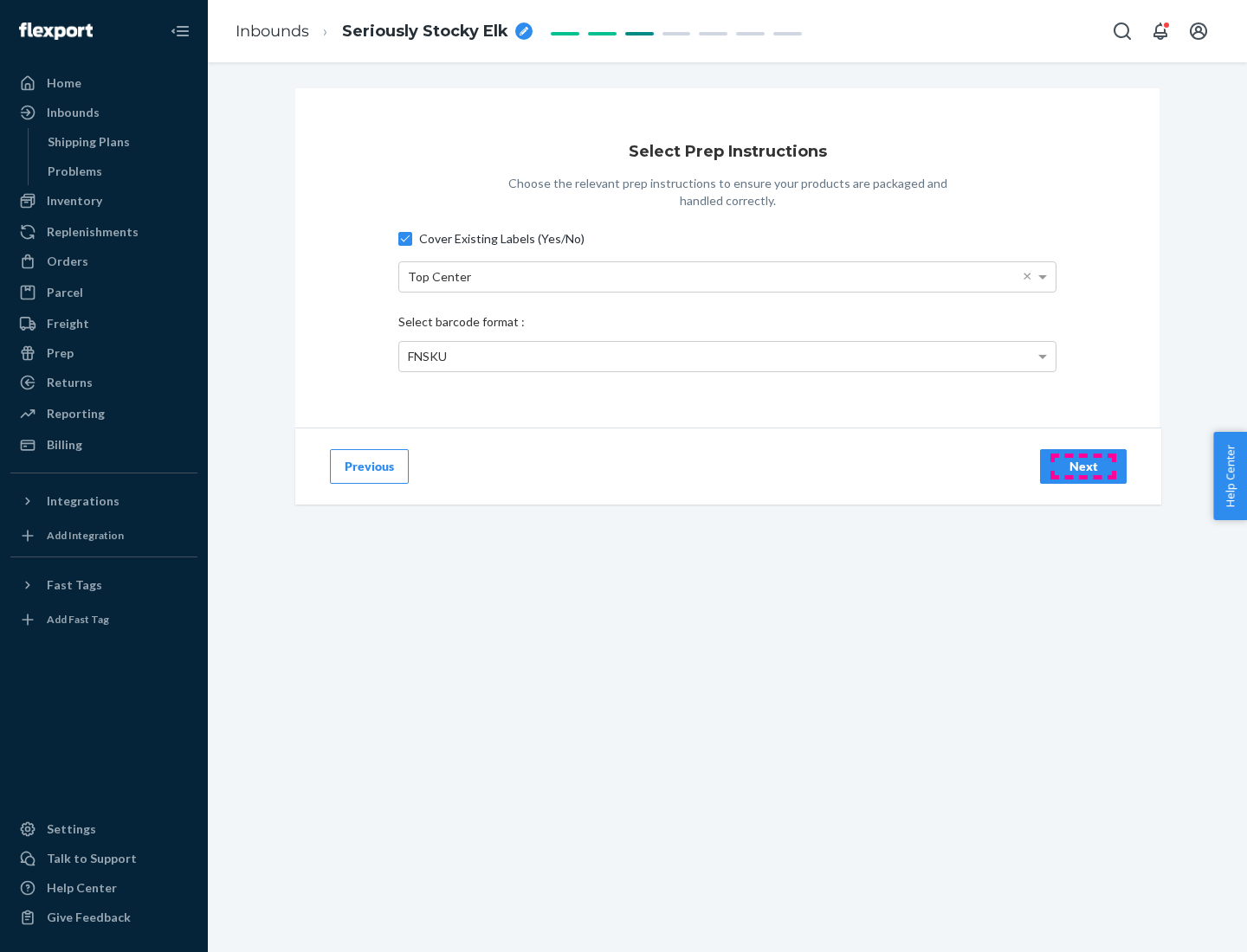
click at [1083, 466] on div "Next" at bounding box center [1083, 466] width 57 height 17
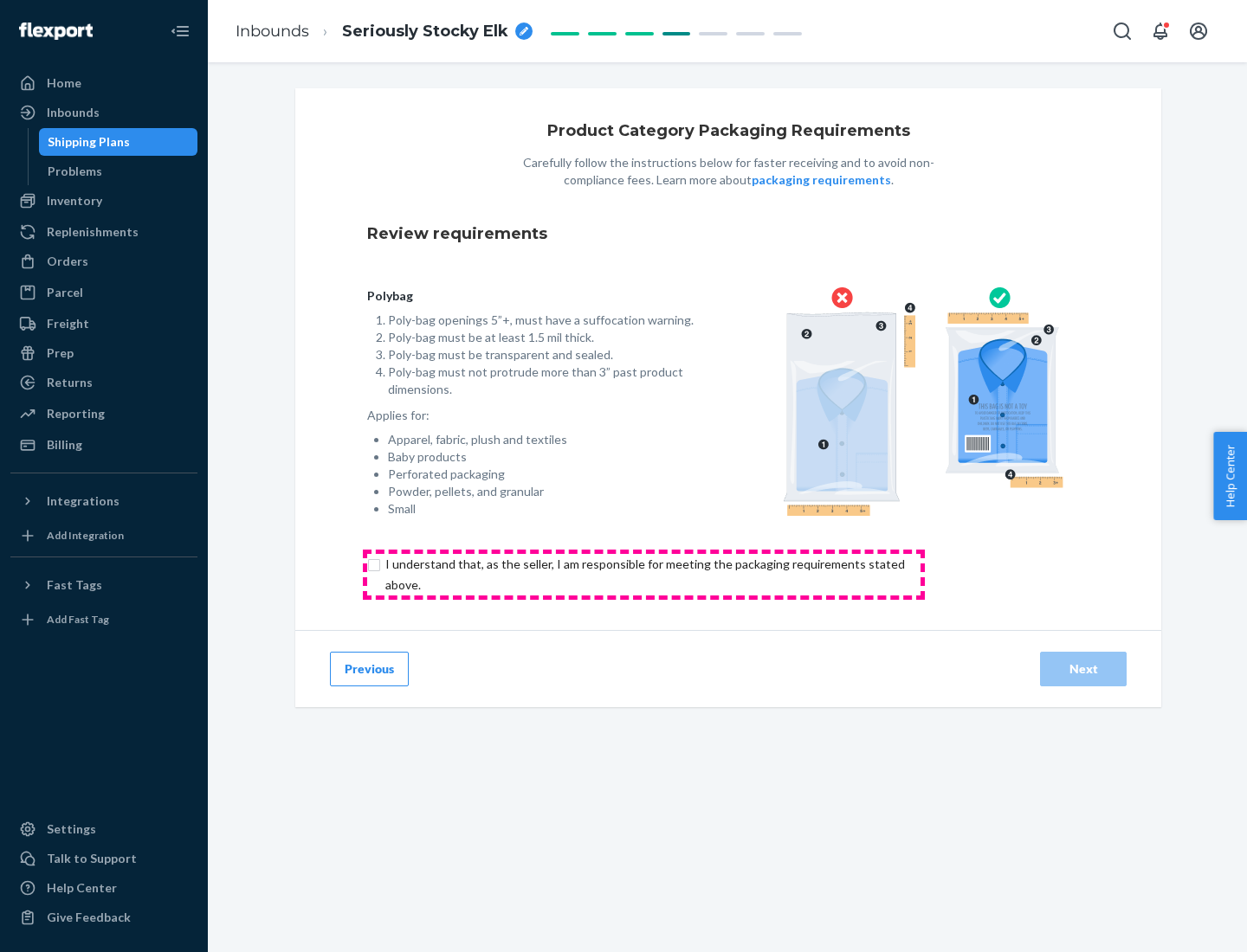
click at [643, 573] on input "checkbox" at bounding box center [654, 574] width 575 height 42
checkbox input "true"
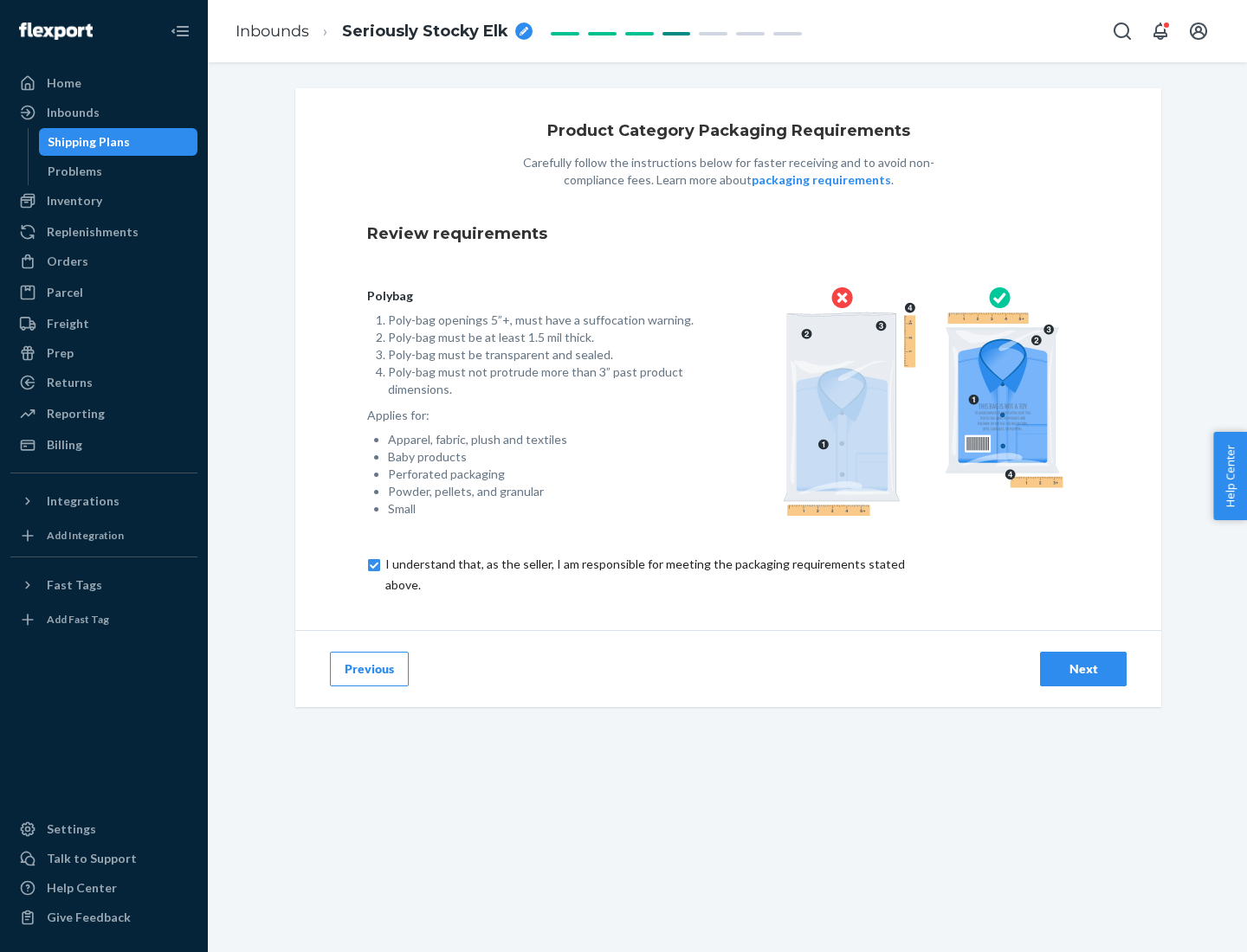
click at [1083, 668] on div "Next" at bounding box center [1083, 668] width 57 height 17
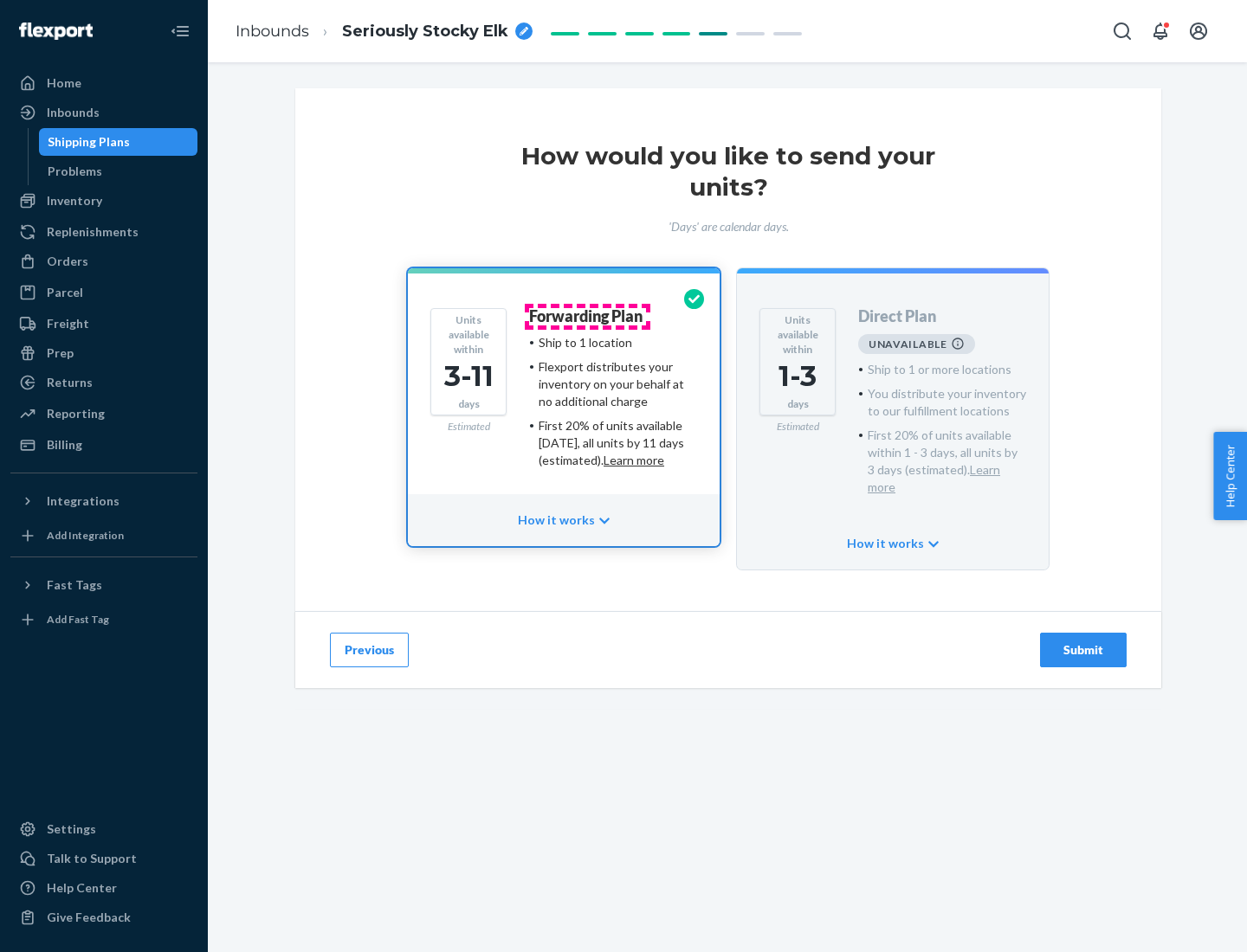
click at [587, 316] on h4 "Forwarding Plan" at bounding box center [585, 316] width 113 height 17
click at [1083, 641] on div "Submit" at bounding box center [1083, 649] width 57 height 17
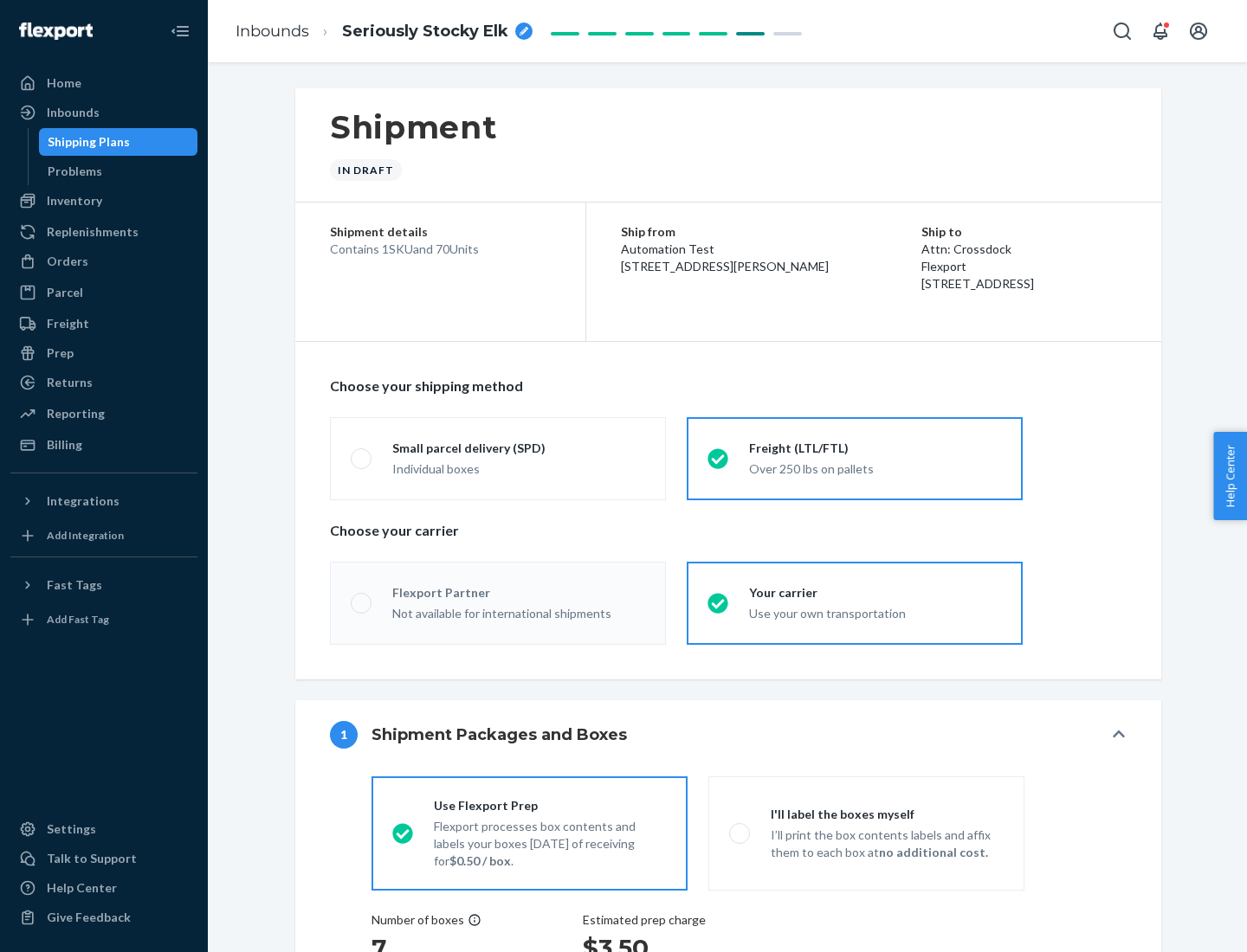
radio input "true"
radio input "false"
radio input "true"
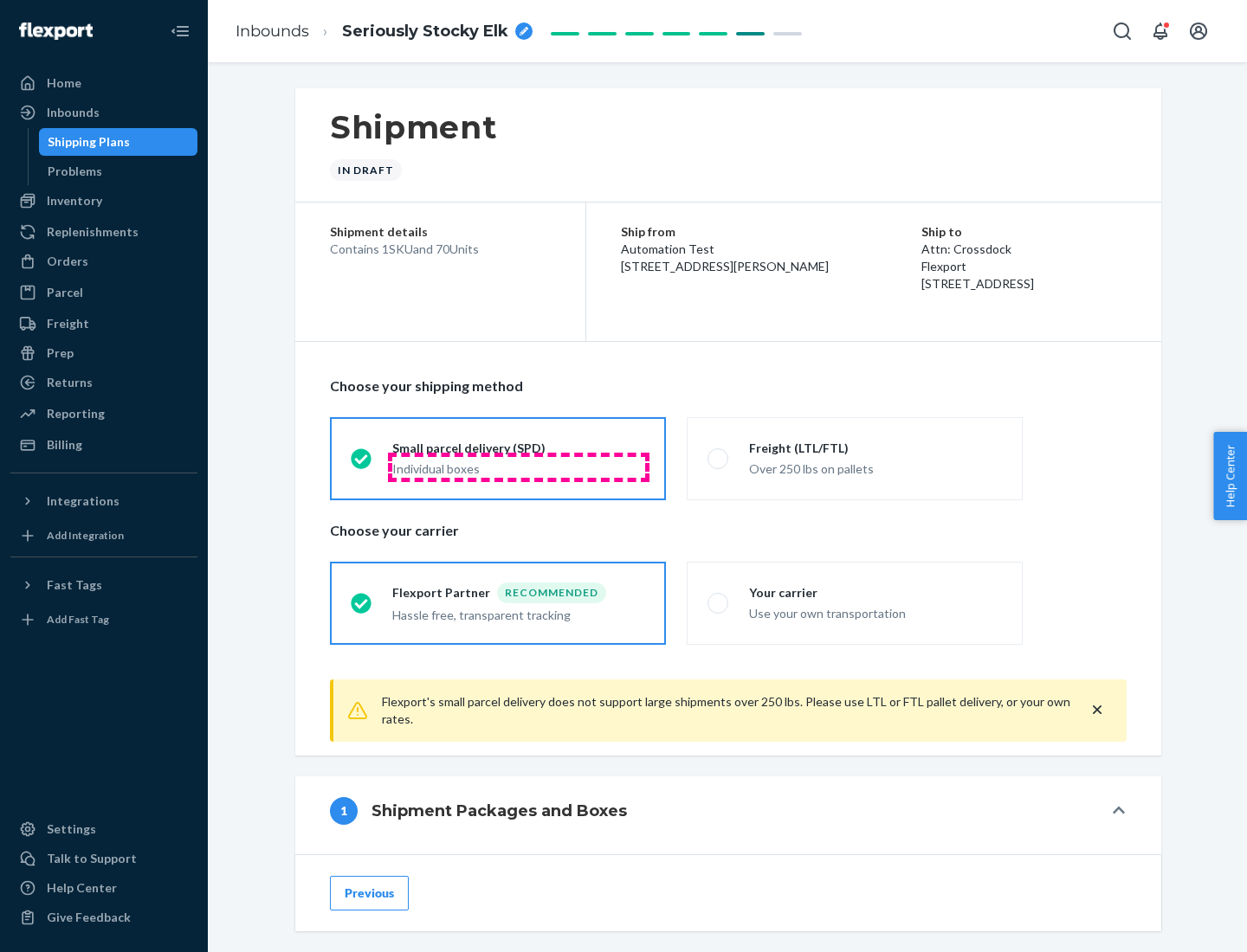
click at [518, 466] on div "Individual boxes" at bounding box center [518, 468] width 253 height 17
click at [362, 464] on input "Small parcel delivery (SPD) Individual boxes" at bounding box center [356, 458] width 11 height 11
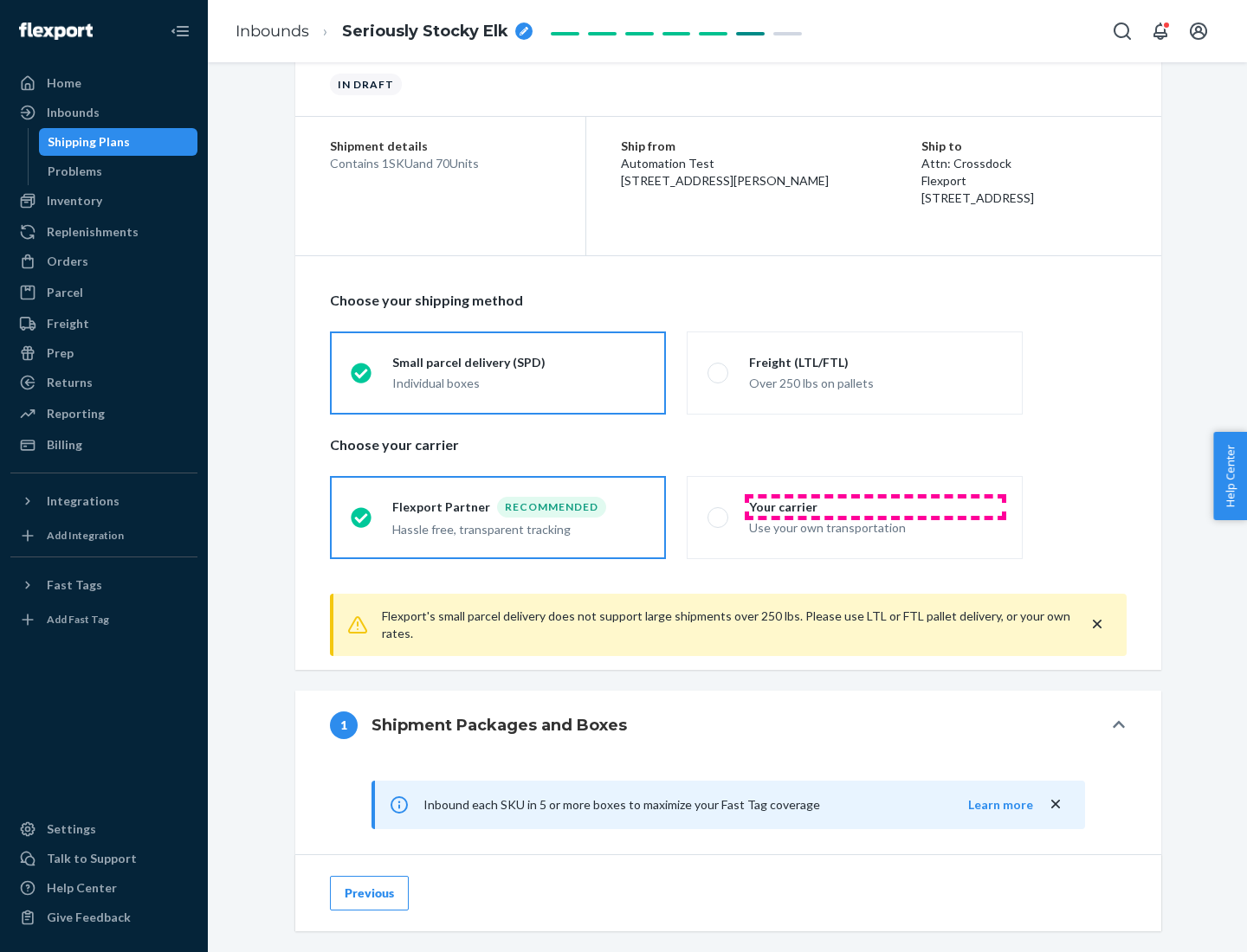
click at [875, 506] on div "Your carrier" at bounding box center [875, 506] width 253 height 17
click at [719, 512] on input "Your carrier Use your own transportation" at bounding box center [713, 517] width 11 height 11
radio input "true"
radio input "false"
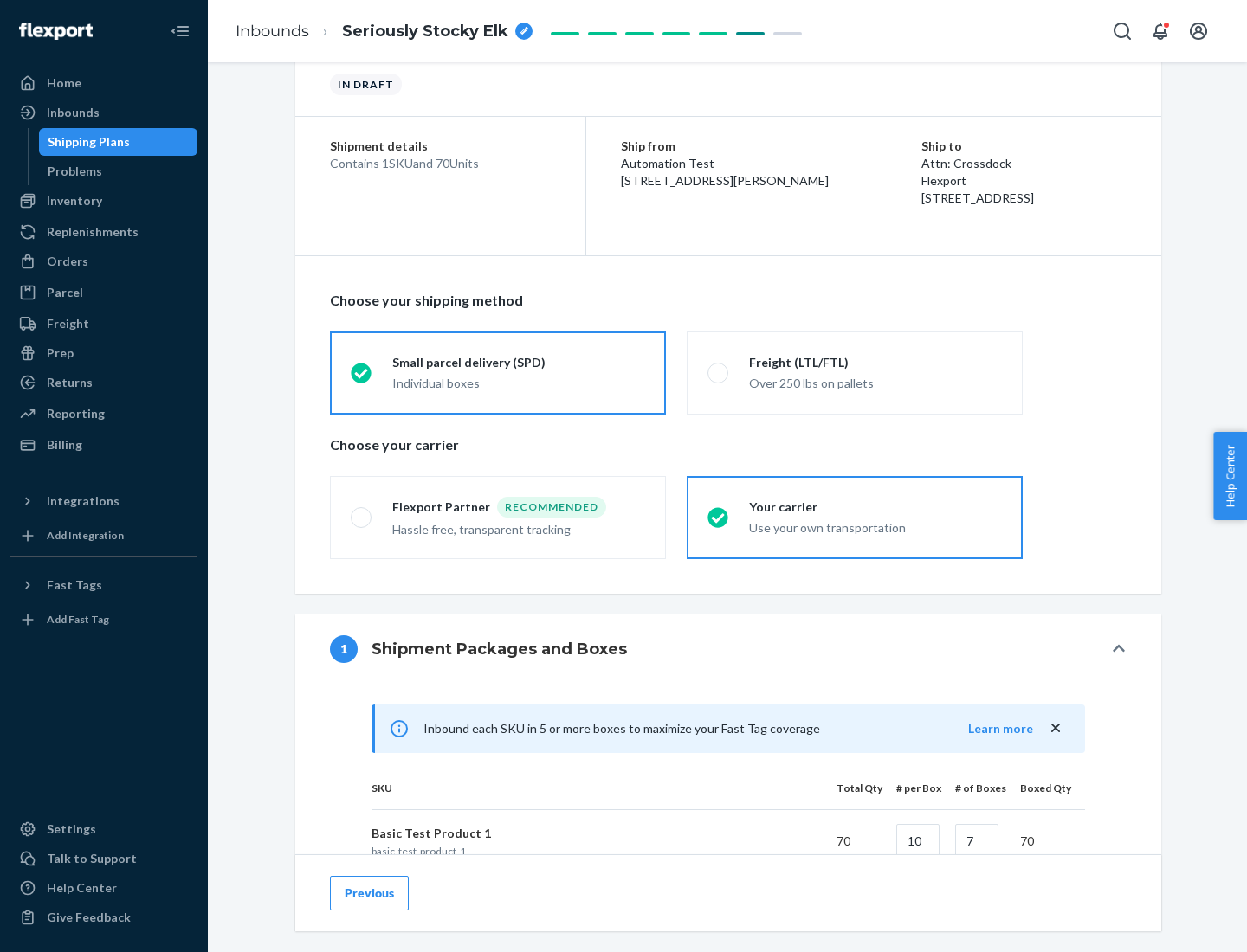
scroll to position [419, 0]
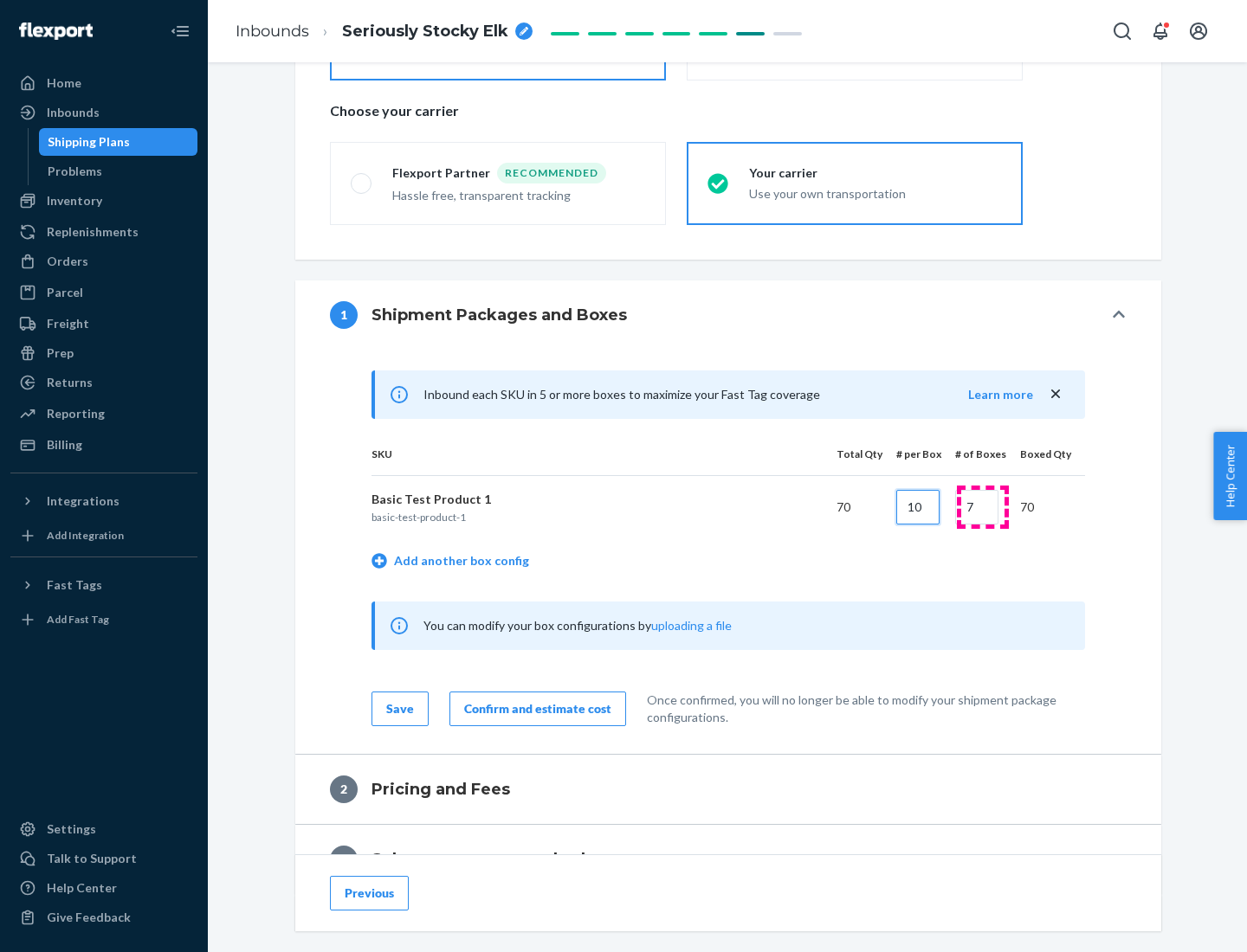
type input "10"
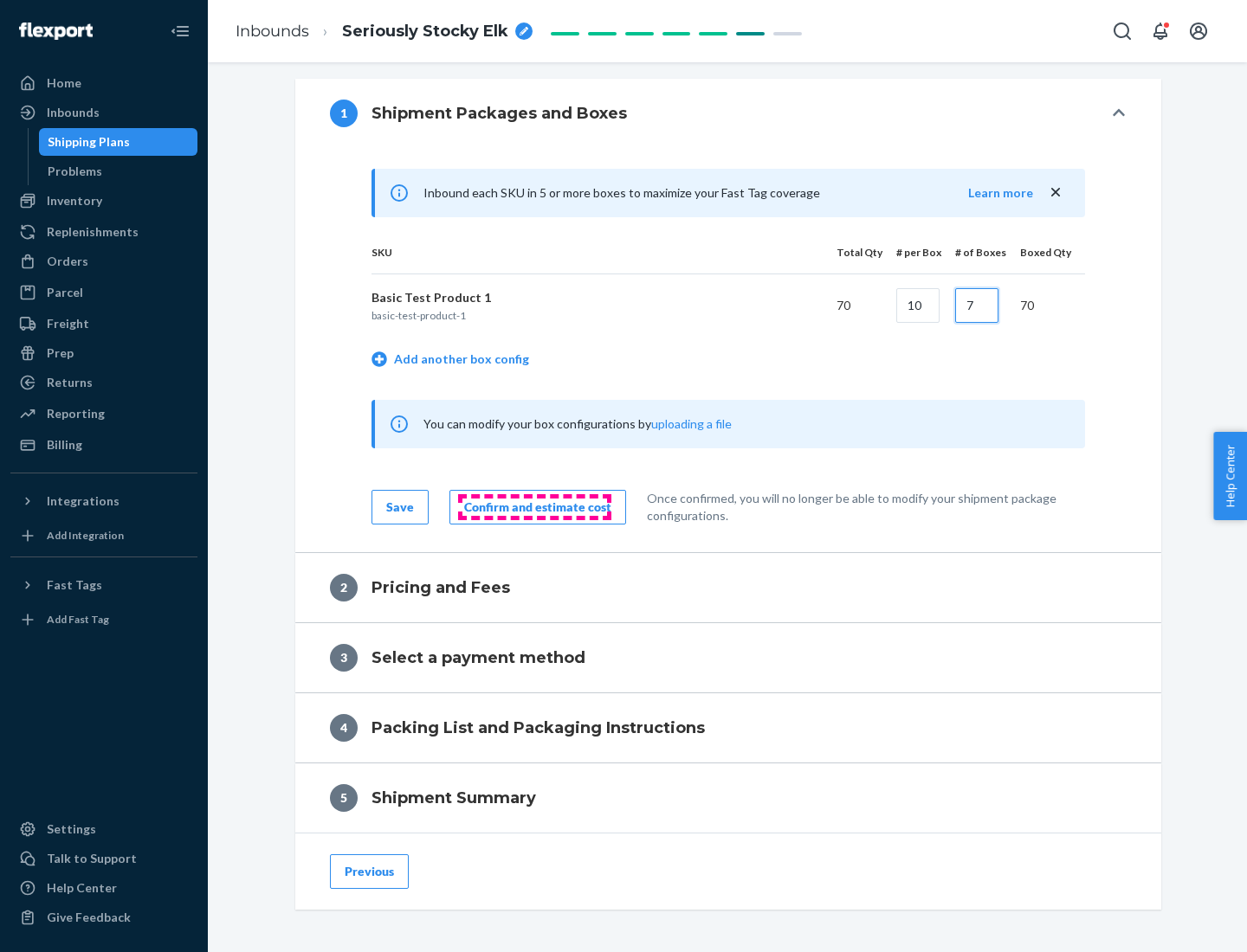
type input "7"
click at [534, 506] on div "Confirm and estimate cost" at bounding box center [537, 506] width 147 height 17
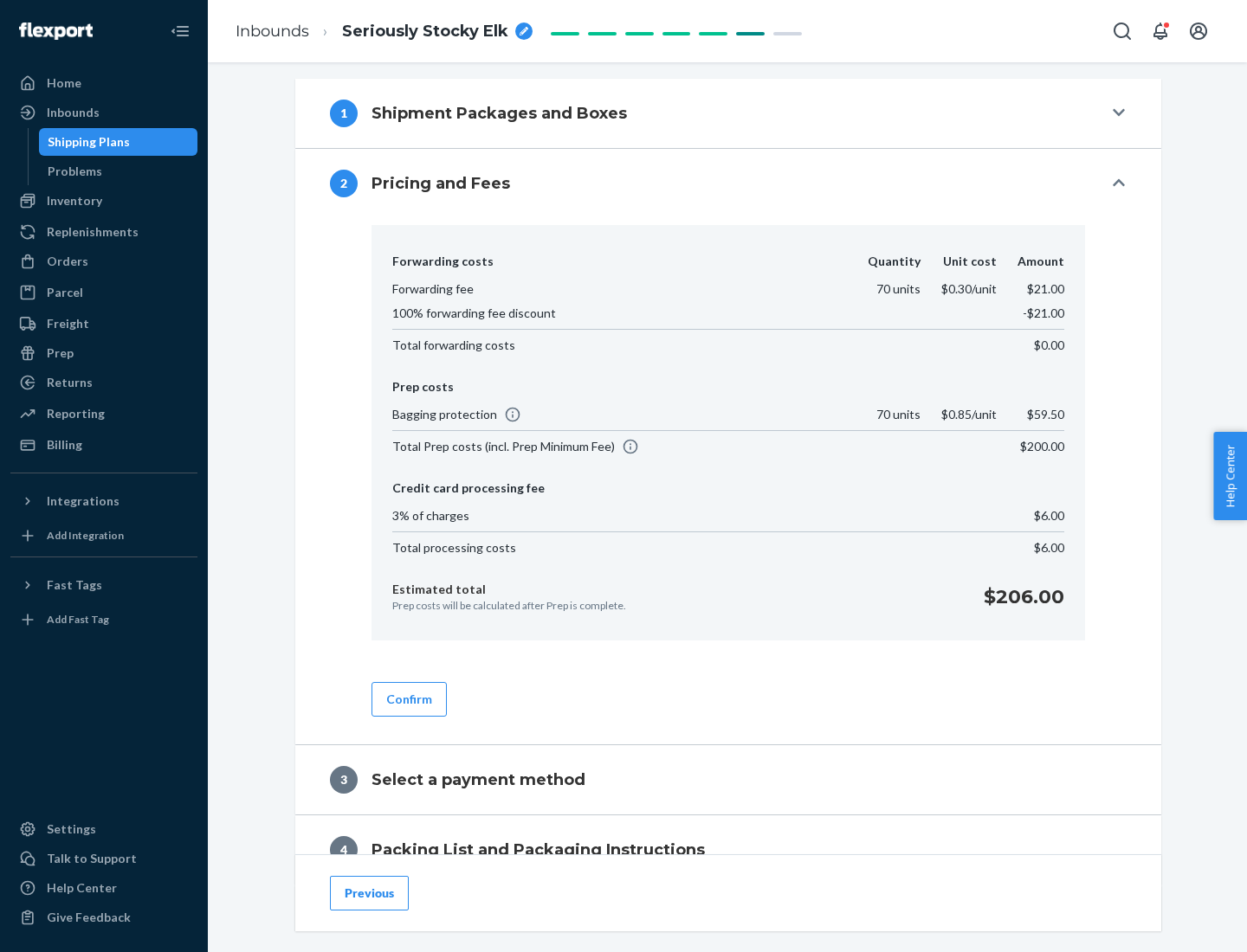
scroll to position [704, 0]
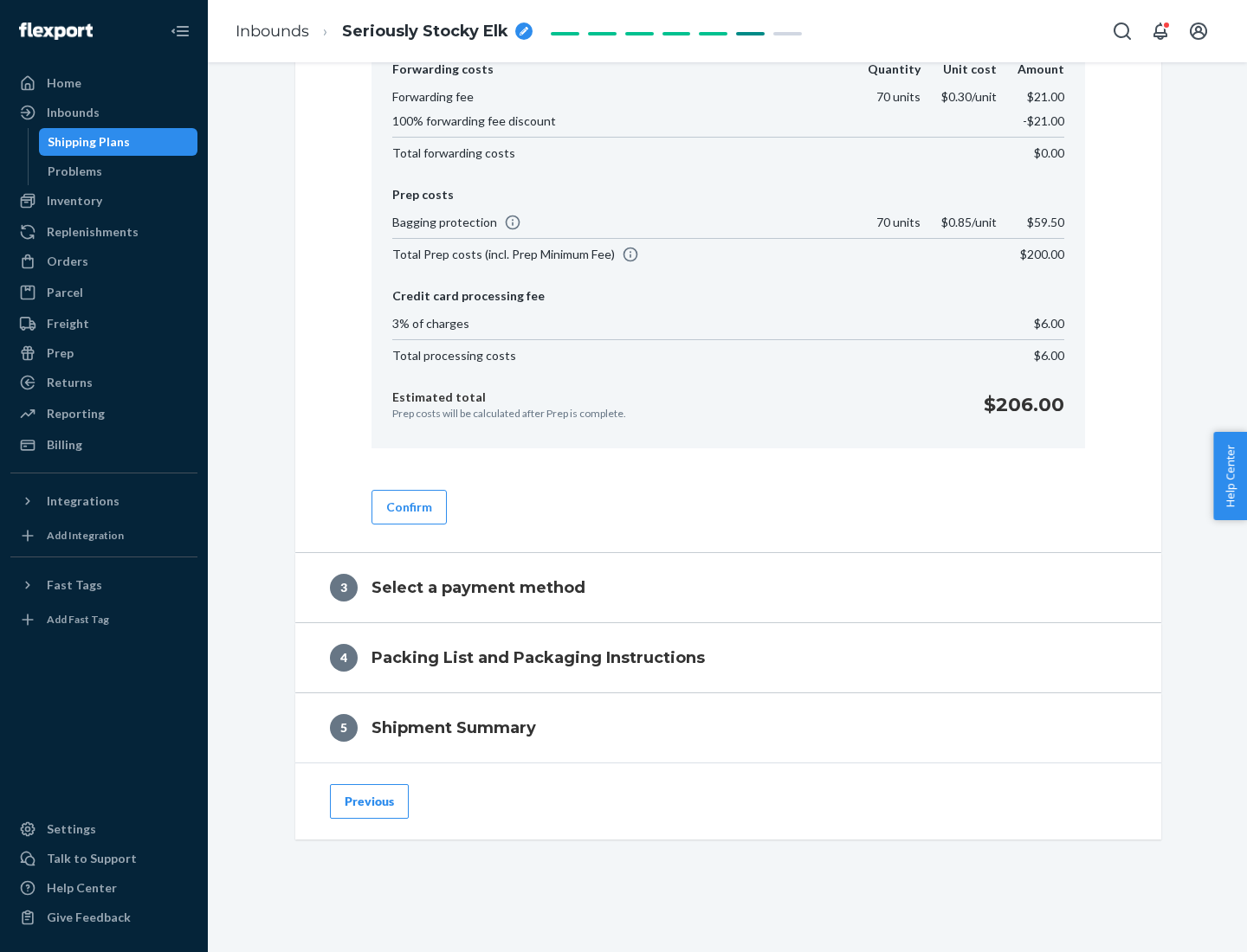
click at [408, 506] on button "Confirm" at bounding box center [409, 507] width 75 height 34
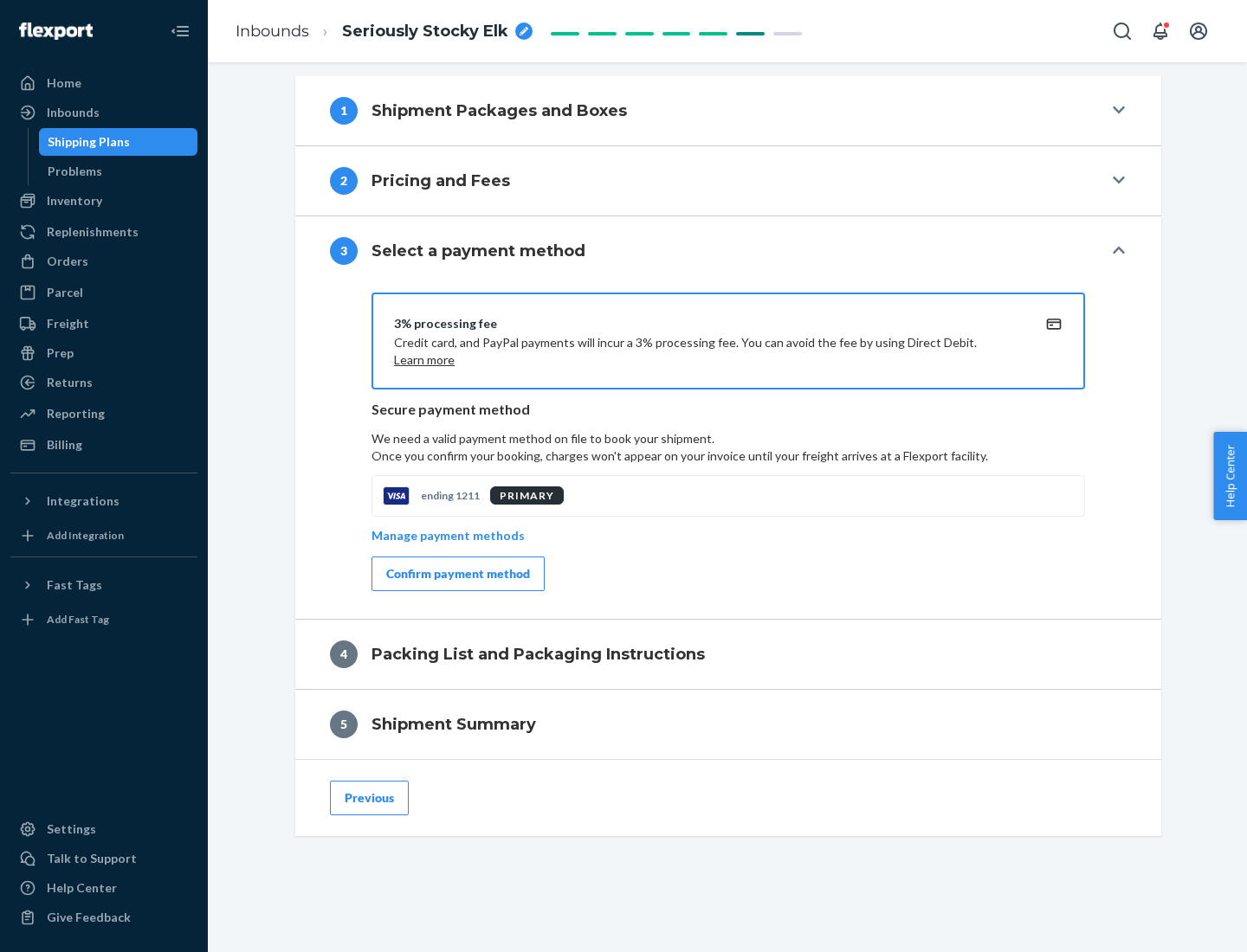
scroll to position [624, 0]
click at [456, 573] on div "Confirm payment method" at bounding box center [458, 573] width 144 height 17
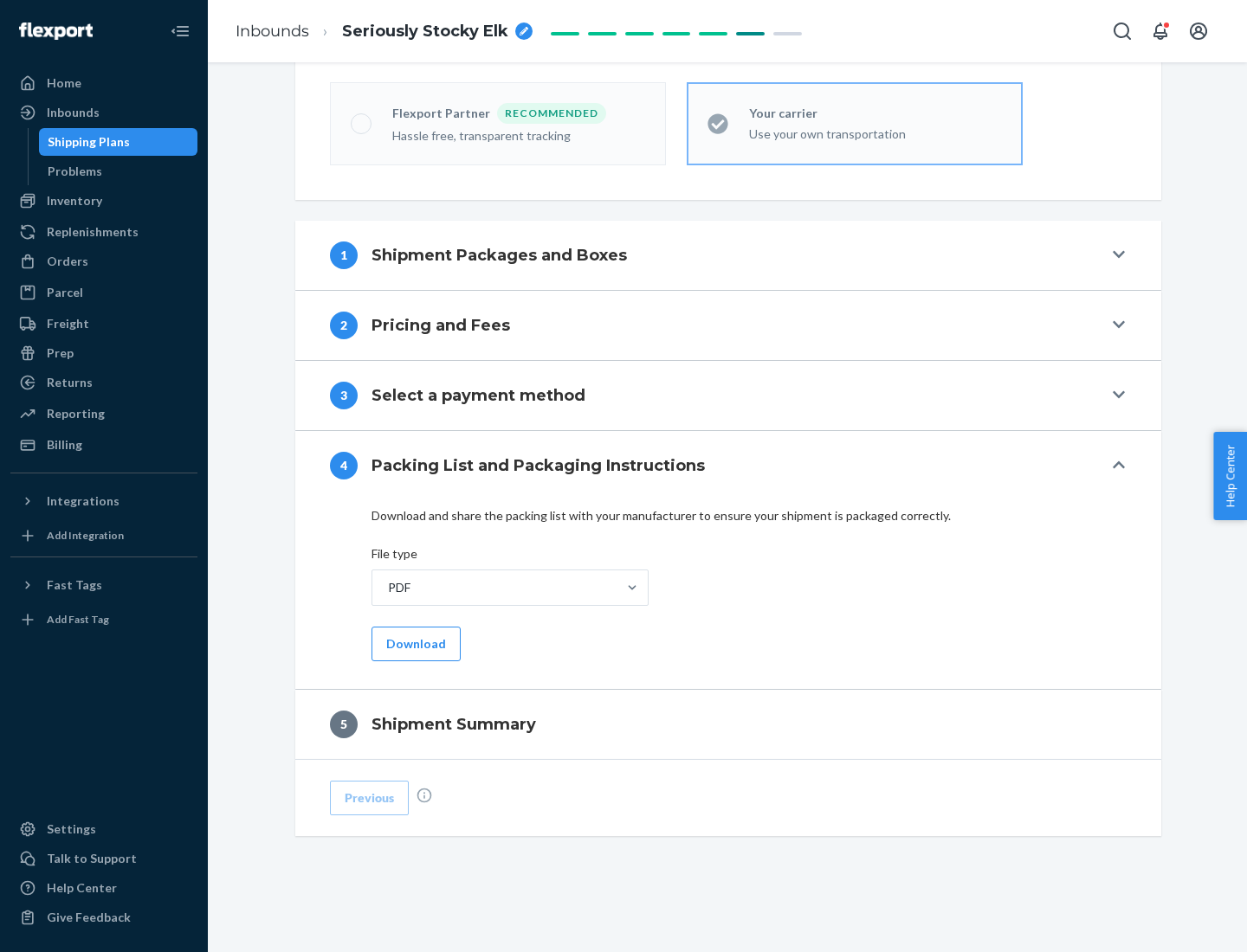
scroll to position [479, 0]
click at [414, 643] on button "Download" at bounding box center [416, 644] width 89 height 34
